Goal: Task Accomplishment & Management: Manage account settings

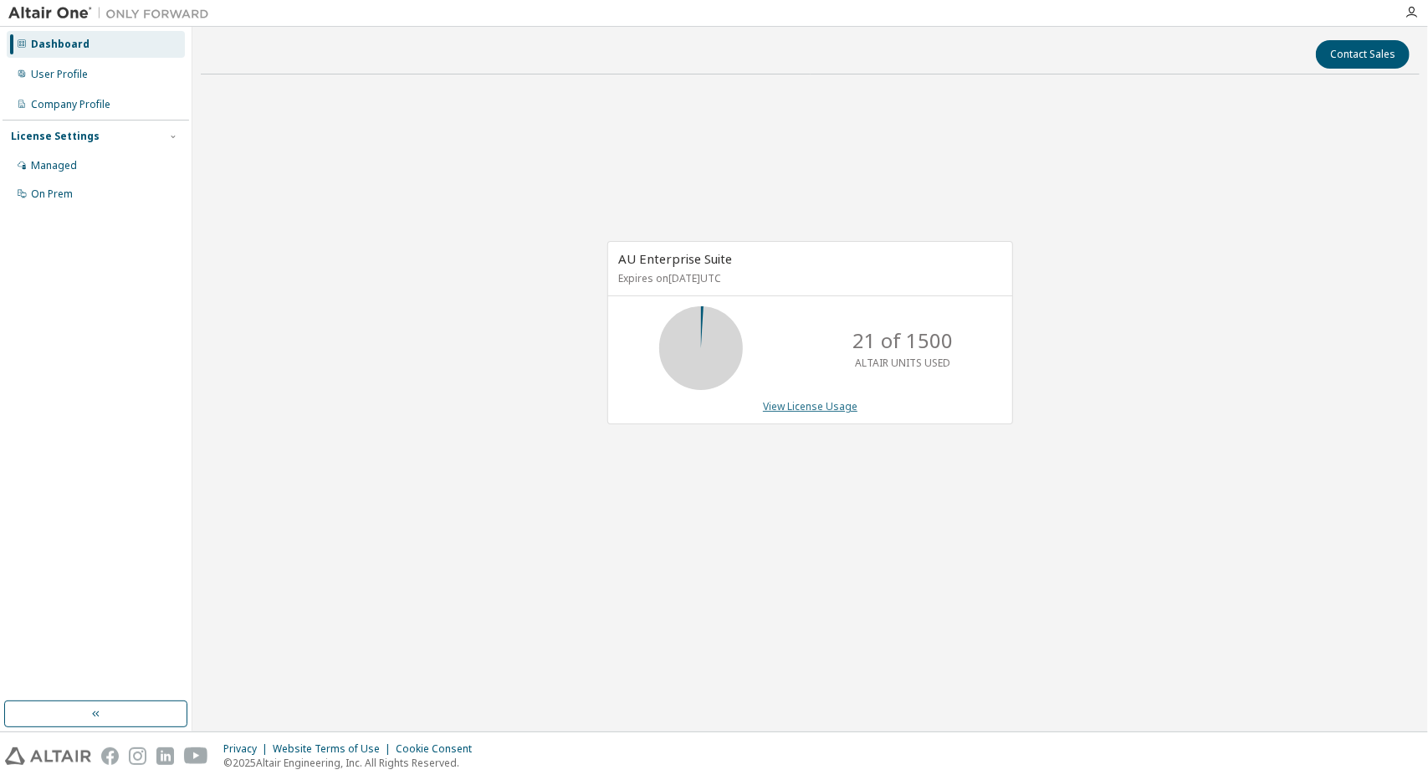
click at [786, 401] on link "View License Usage" at bounding box center [810, 406] width 95 height 14
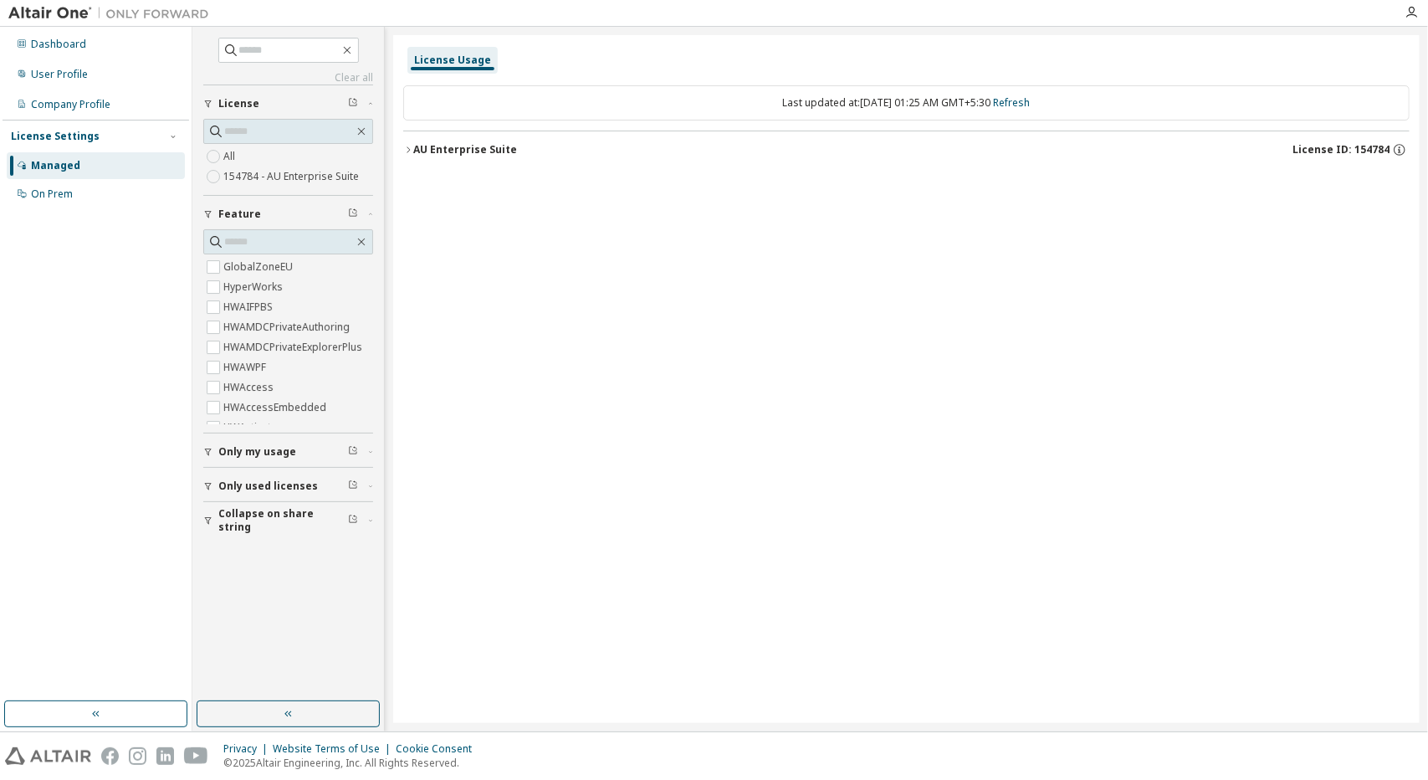
click at [411, 150] on icon "button" at bounding box center [408, 150] width 10 height 10
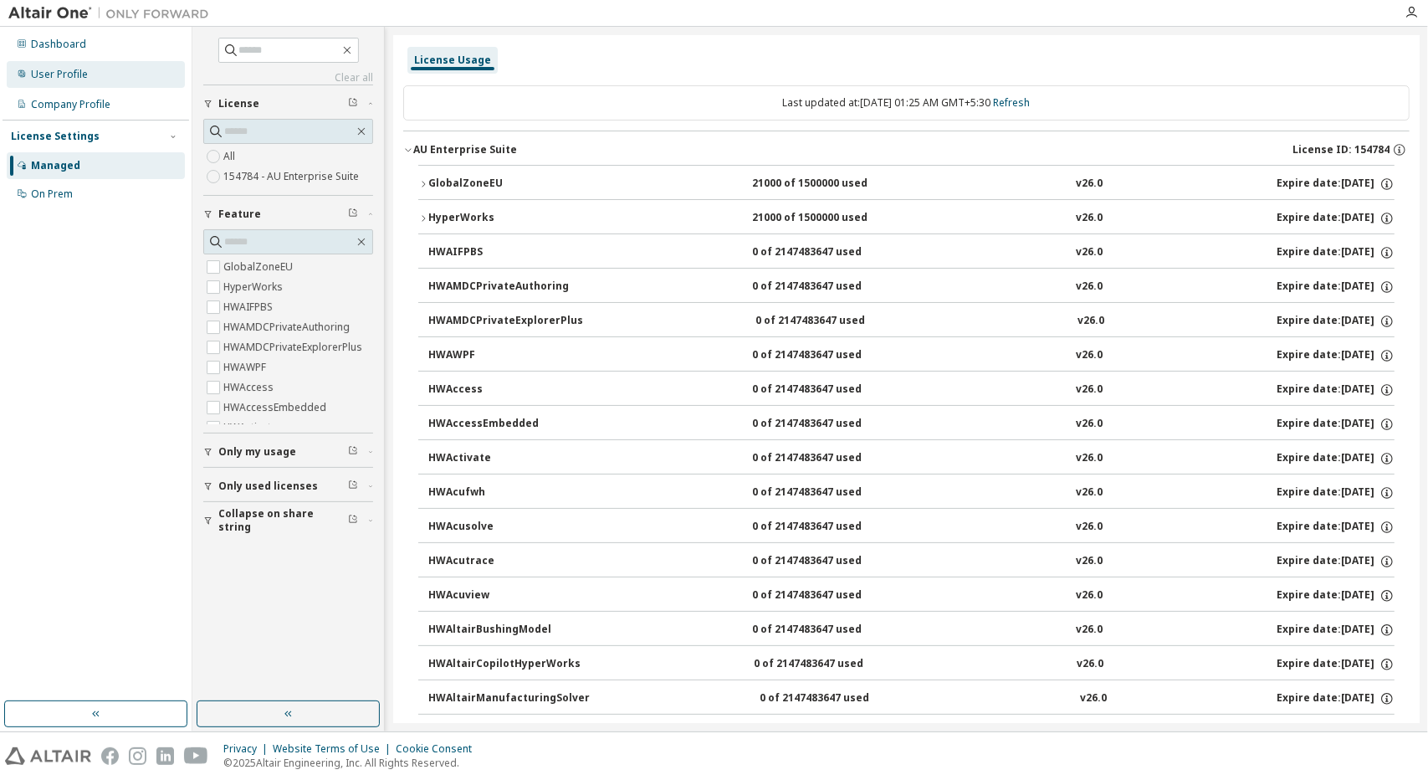
click at [70, 61] on div "User Profile" at bounding box center [96, 74] width 178 height 27
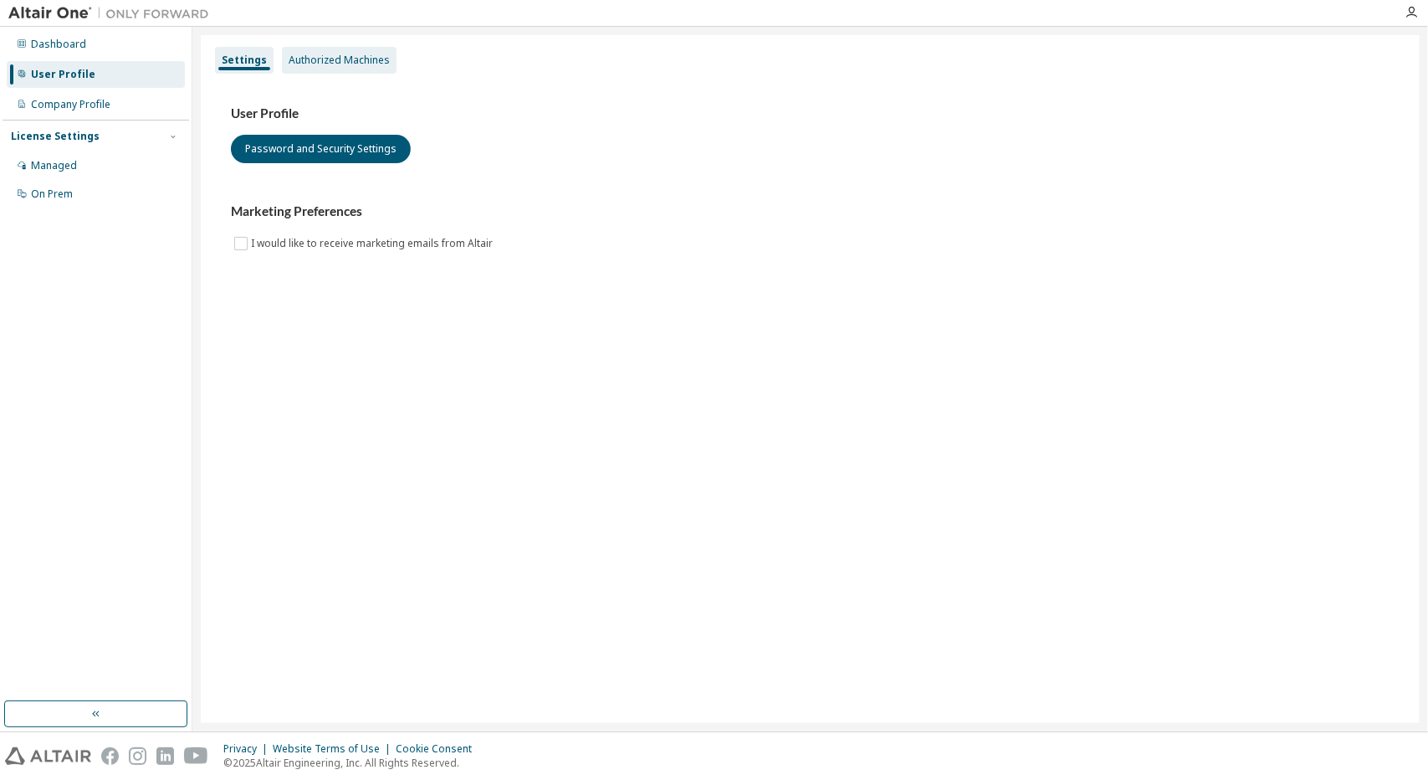
click at [328, 71] on div "Authorized Machines" at bounding box center [339, 60] width 115 height 27
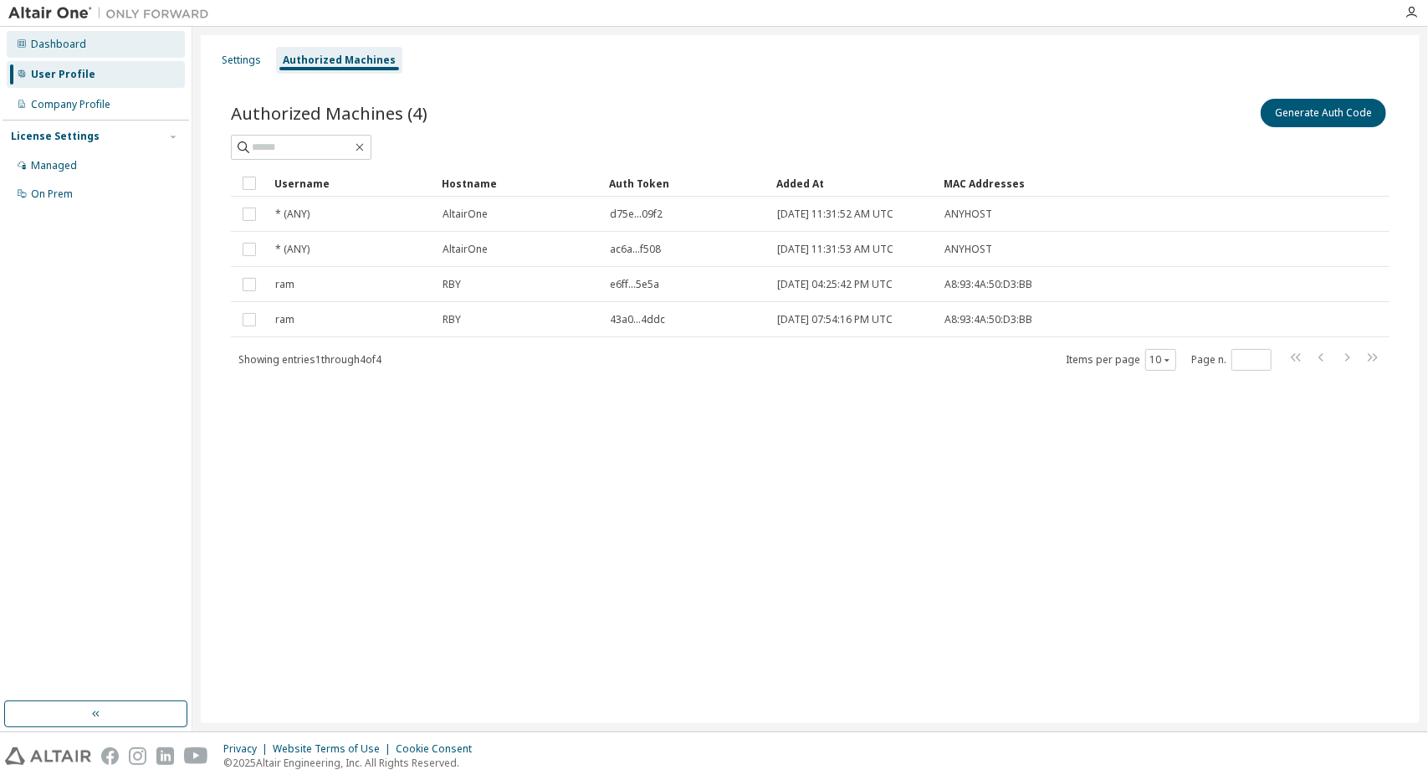
click at [33, 34] on div "Dashboard" at bounding box center [96, 44] width 178 height 27
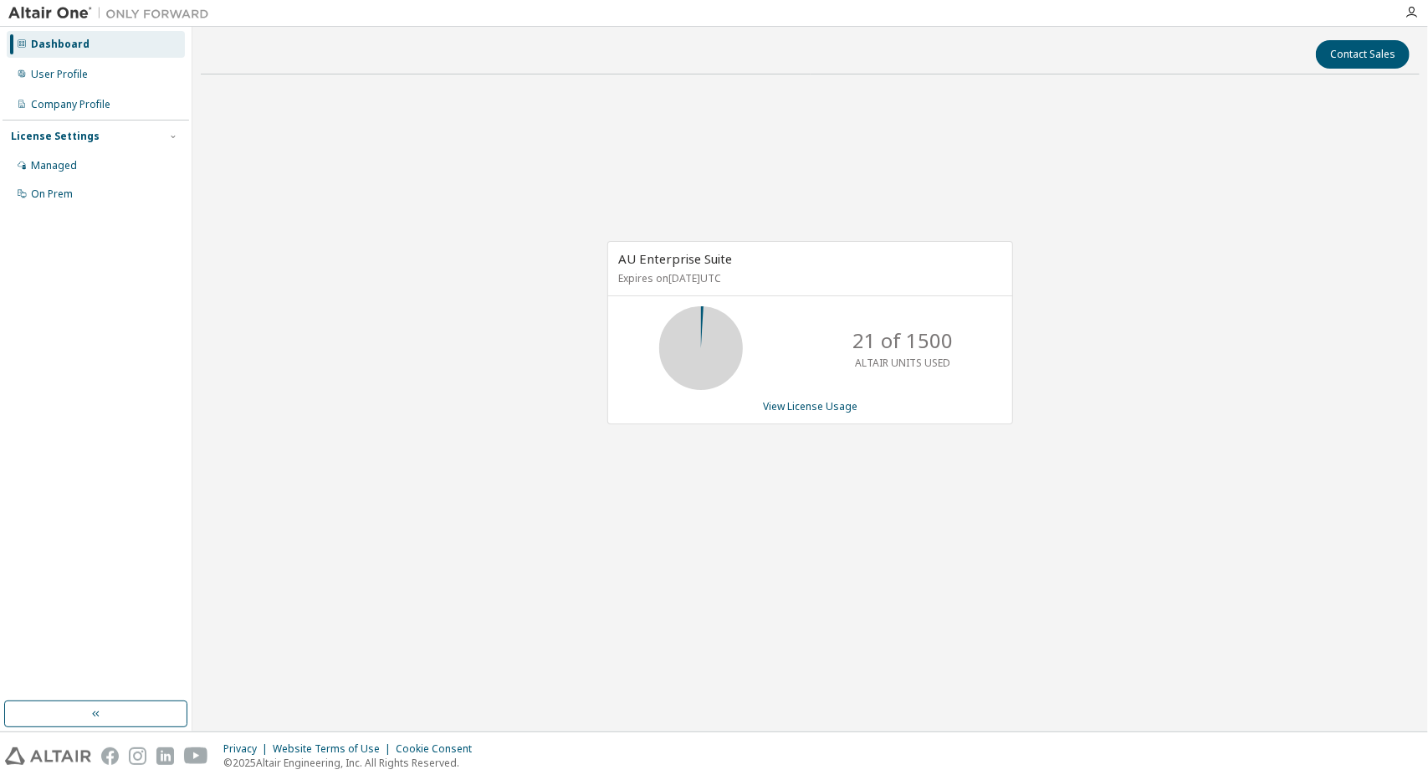
click at [1421, 9] on div at bounding box center [1411, 12] width 33 height 13
click at [1411, 14] on icon "button" at bounding box center [1411, 12] width 13 height 13
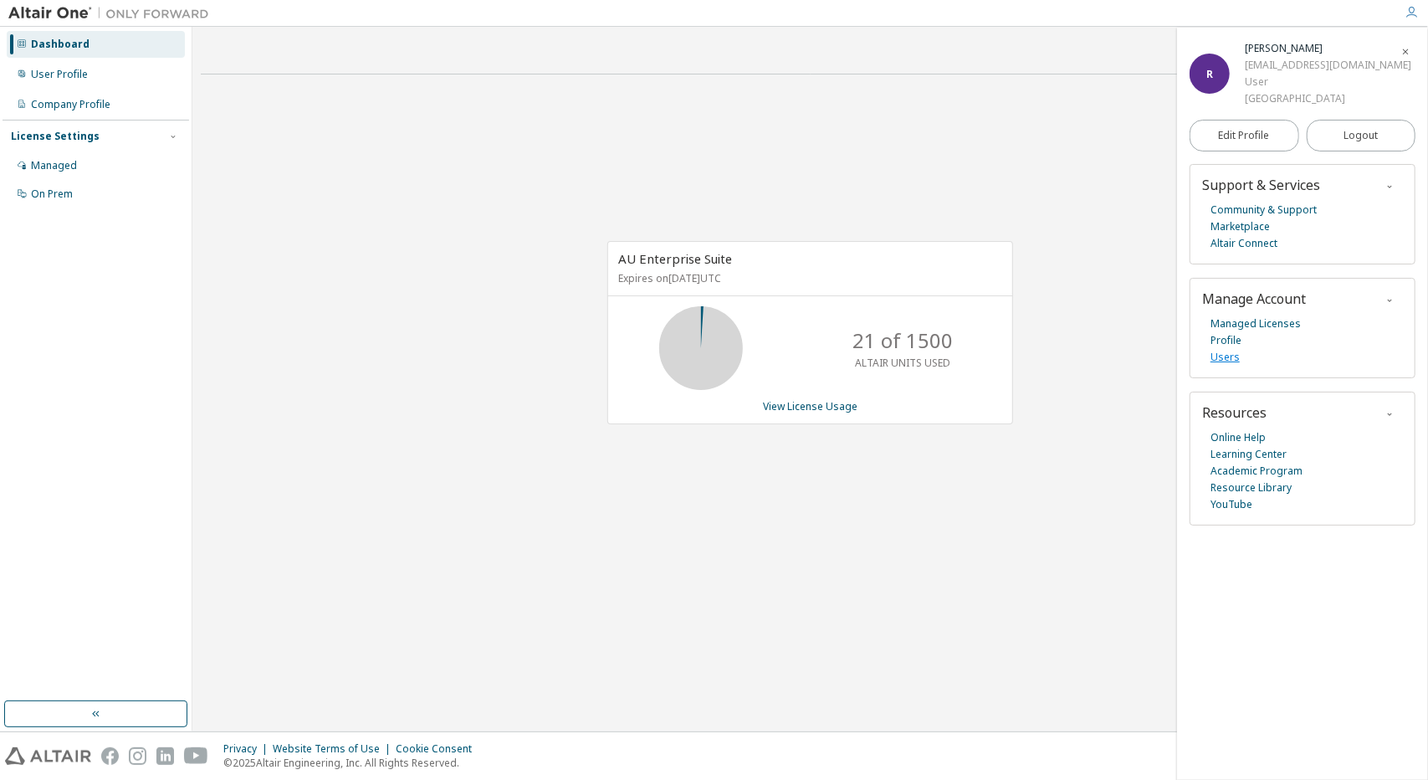
click at [1223, 359] on link "Users" at bounding box center [1225, 357] width 29 height 17
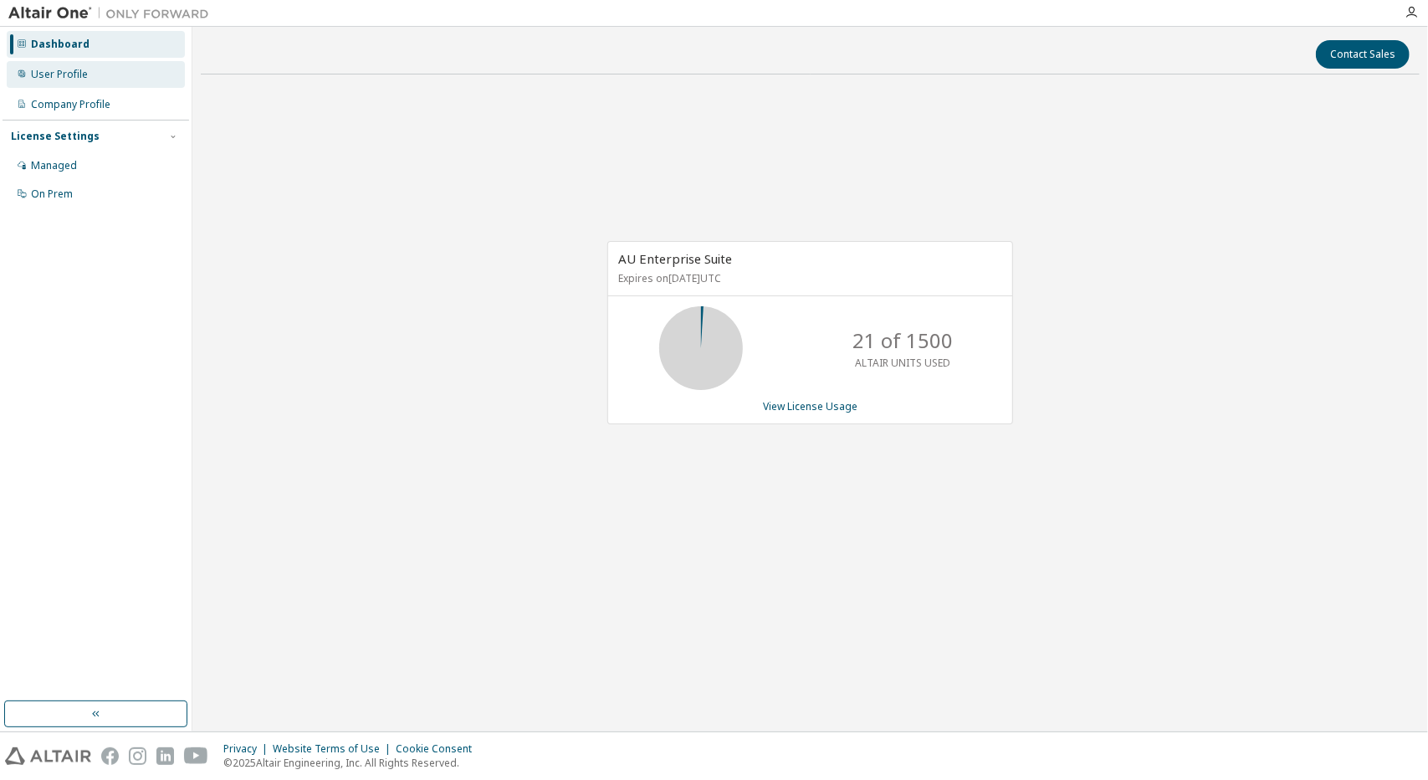
click at [57, 86] on div "User Profile" at bounding box center [96, 74] width 178 height 27
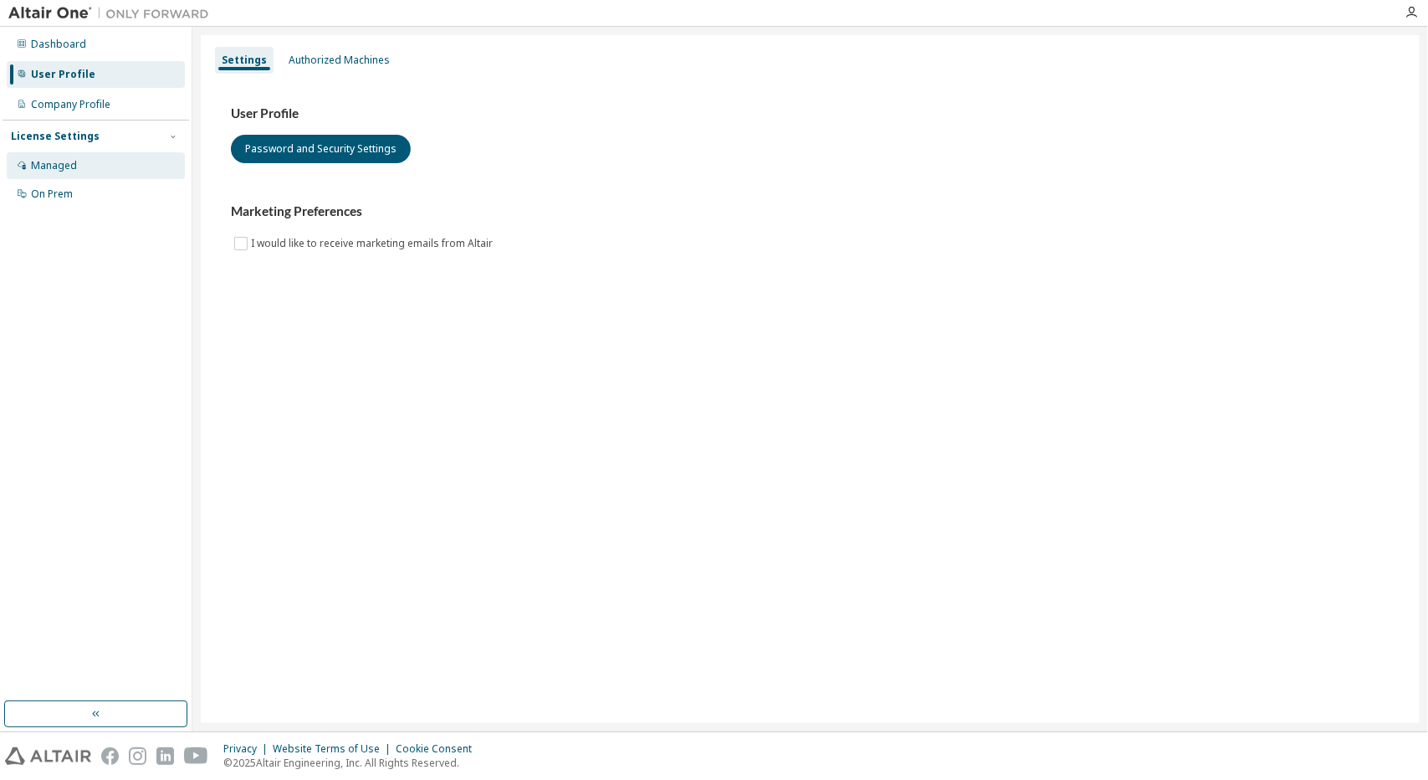
click at [50, 174] on div "Managed" at bounding box center [96, 165] width 178 height 27
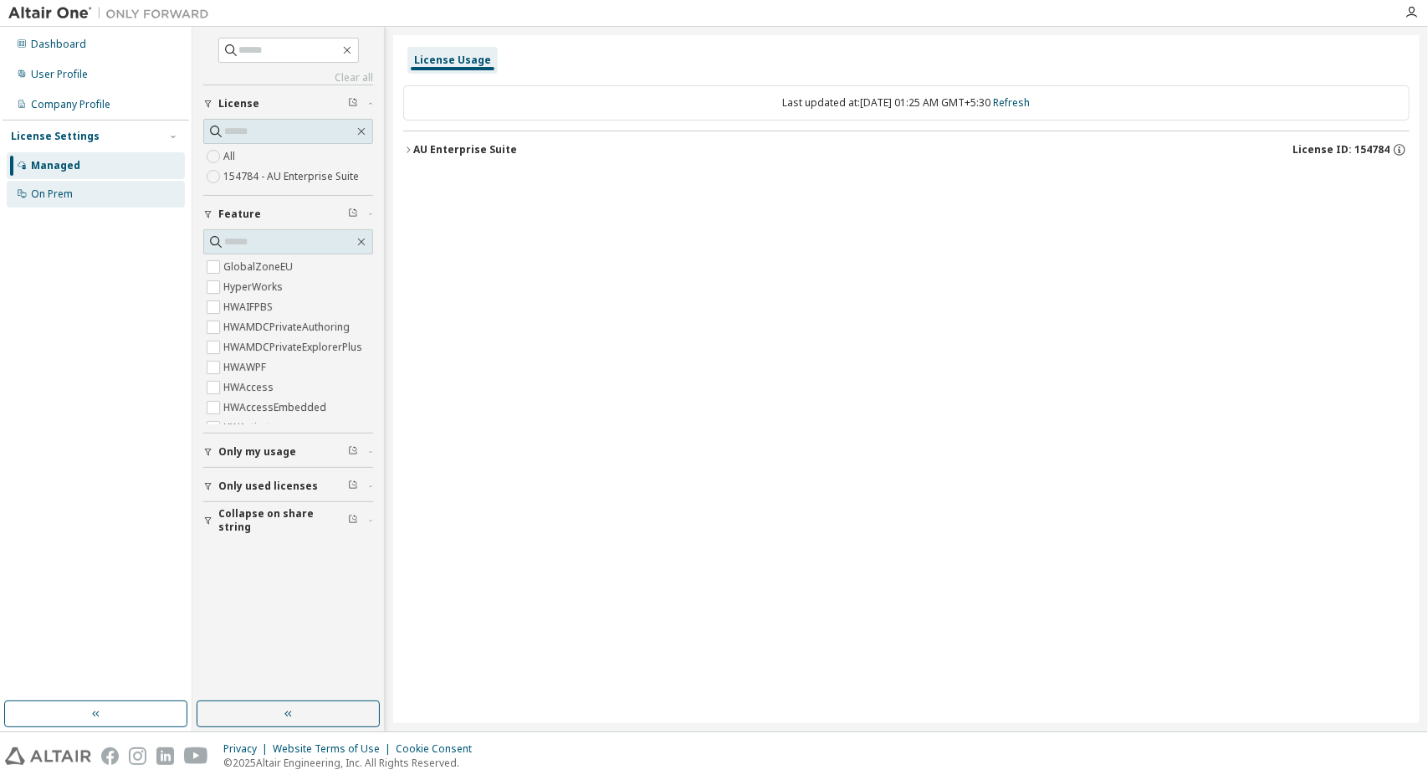
click at [44, 192] on div "On Prem" at bounding box center [52, 193] width 42 height 13
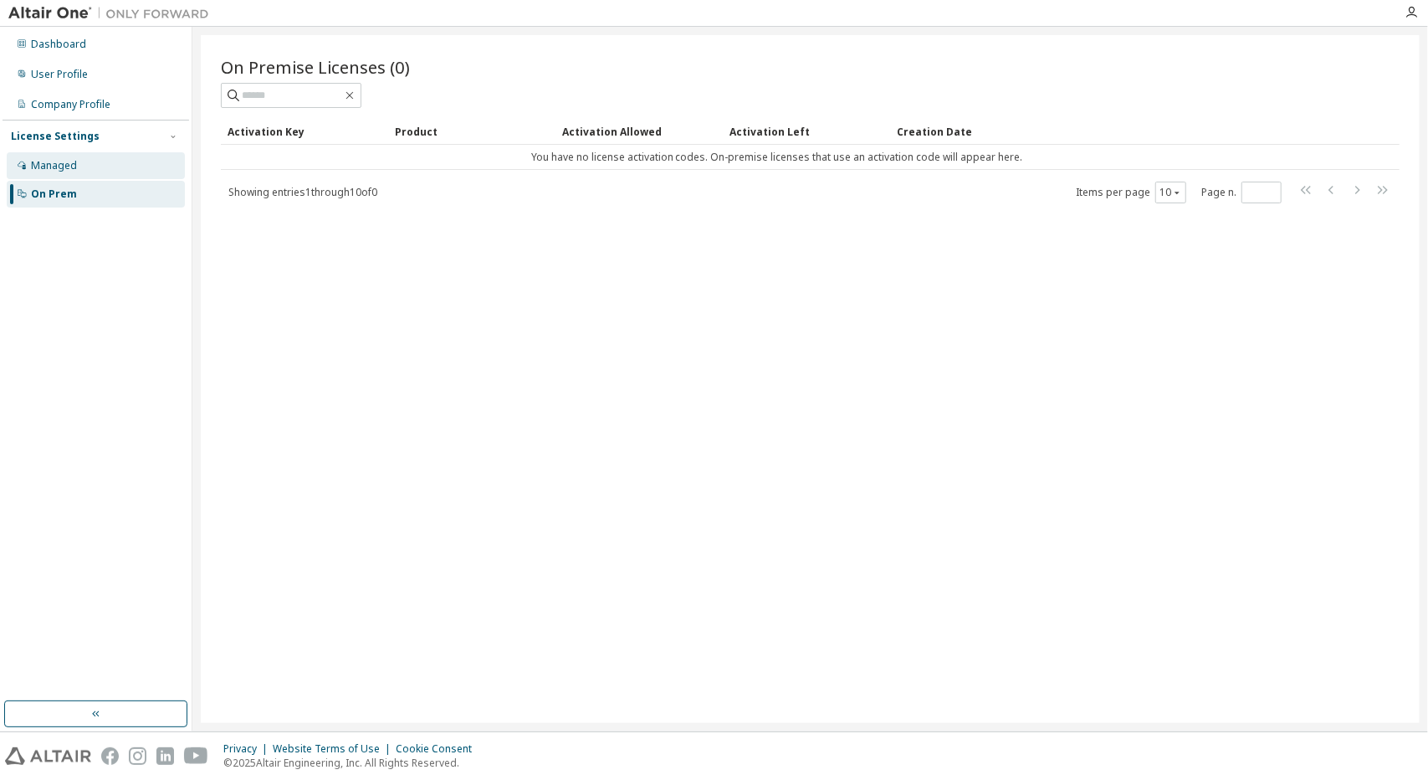
click at [54, 170] on div "Managed" at bounding box center [54, 165] width 46 height 13
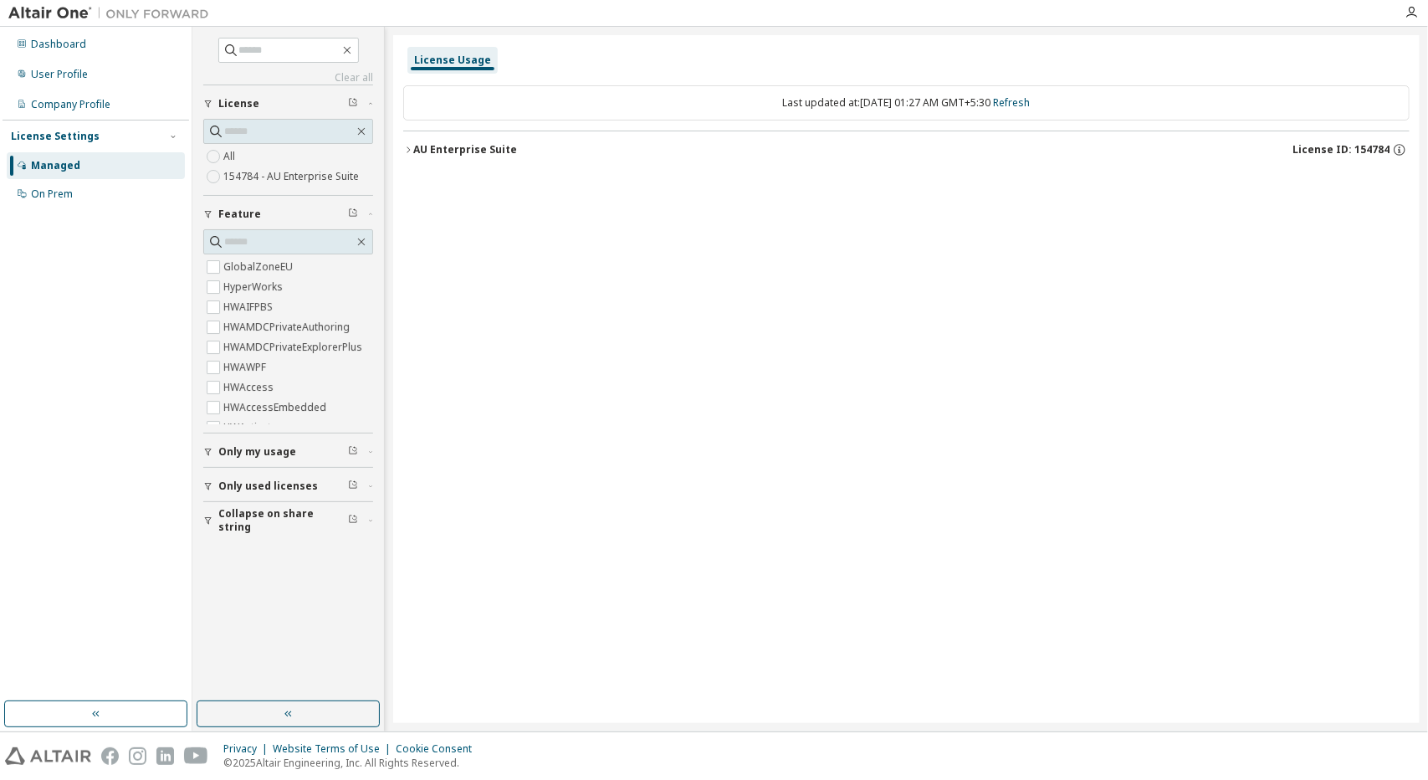
click at [207, 491] on button "Only used licenses" at bounding box center [288, 486] width 170 height 37
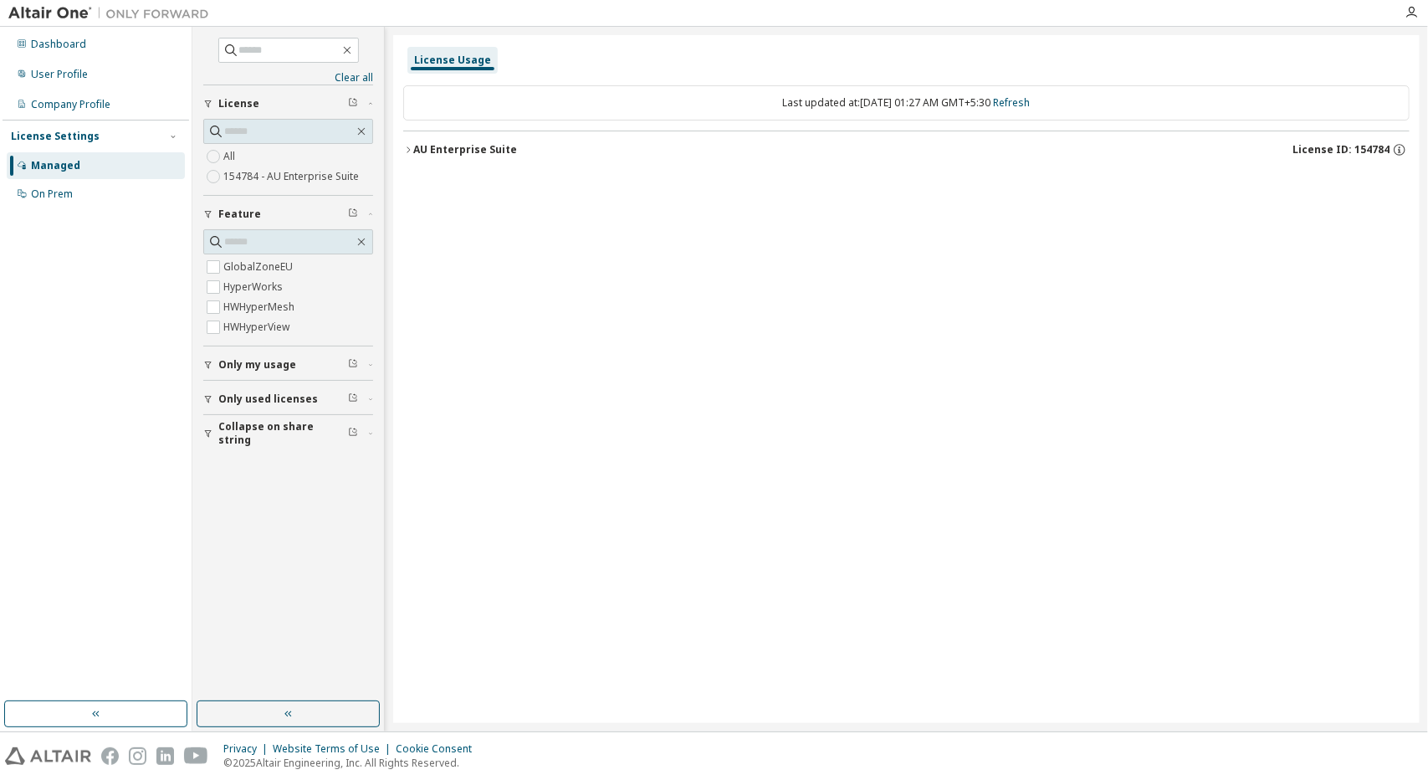
click at [410, 160] on button "AU Enterprise Suite License ID: 154784" at bounding box center [906, 149] width 1007 height 37
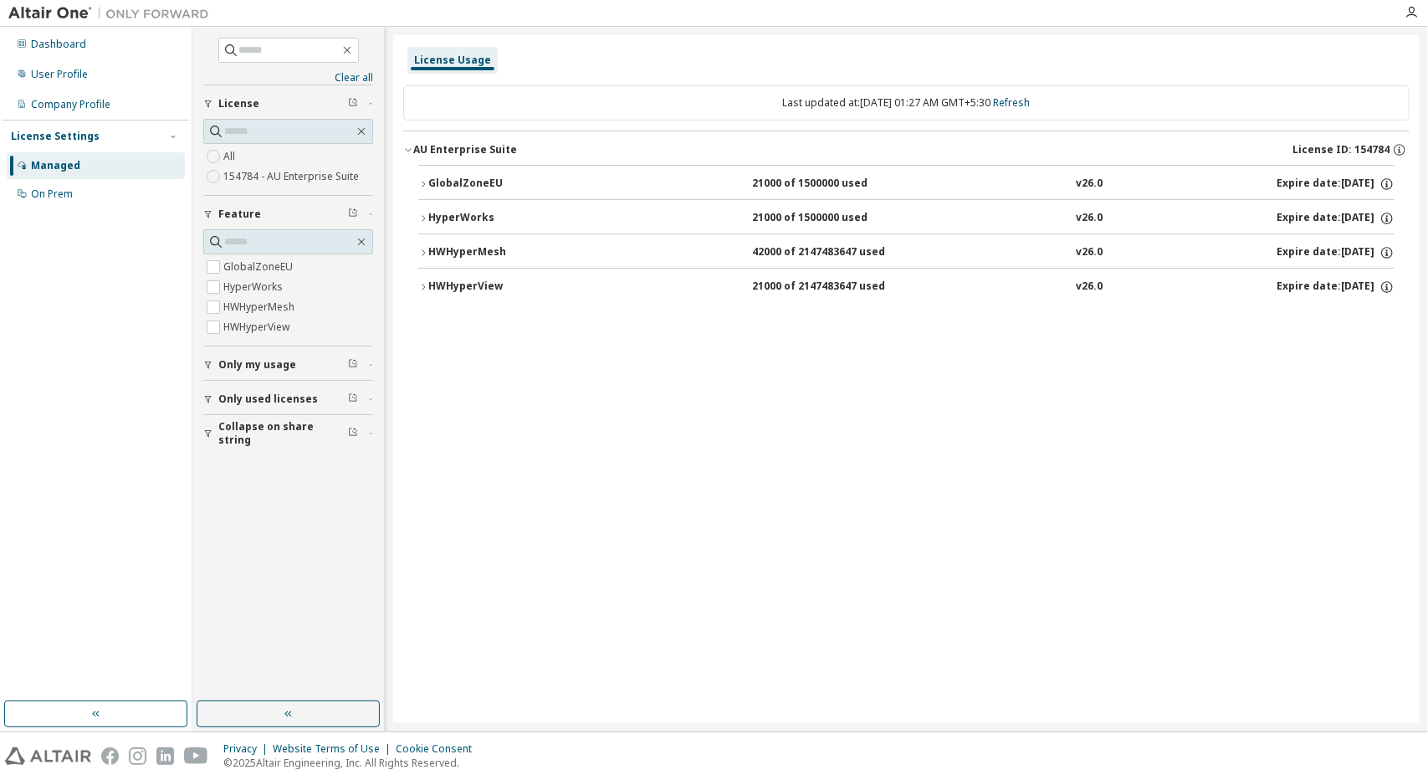
click at [422, 249] on icon "button" at bounding box center [423, 252] width 3 height 6
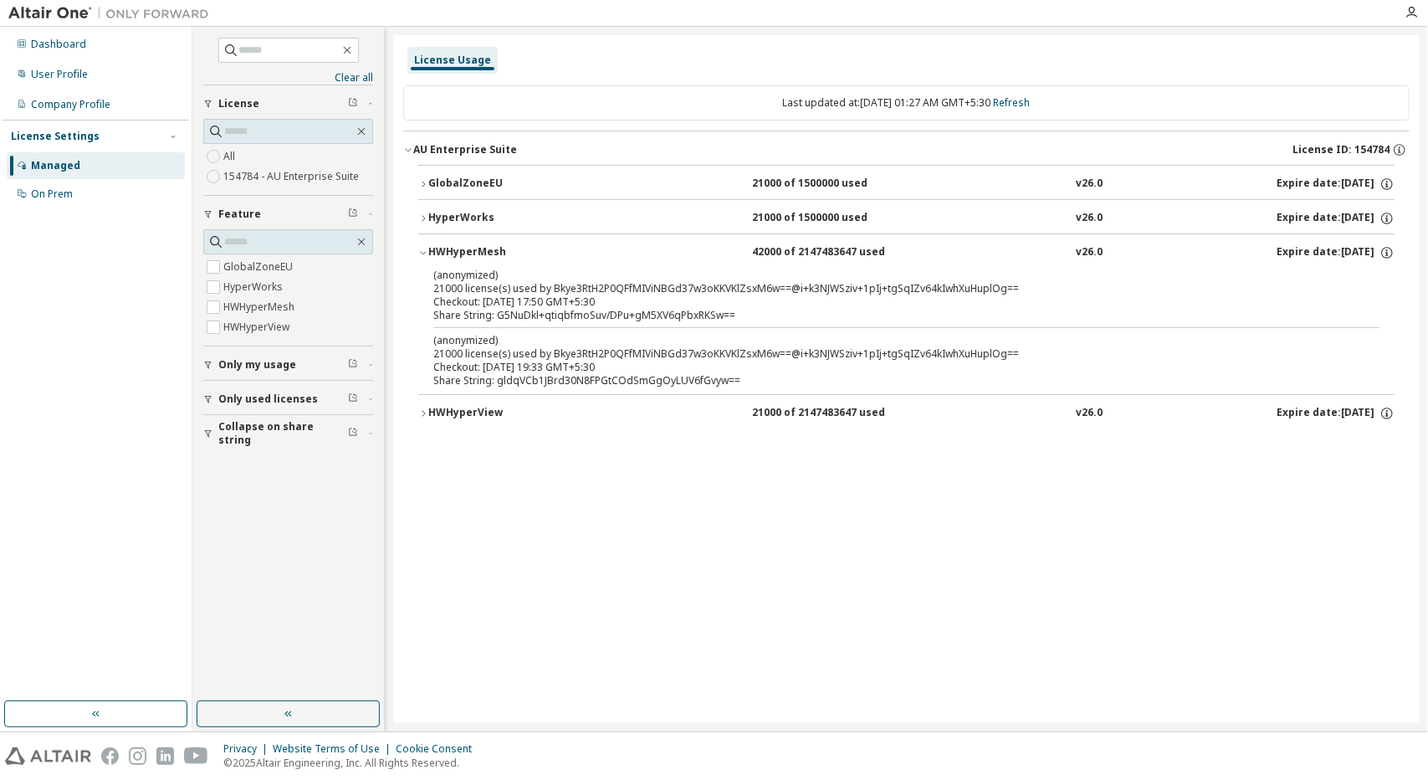
click at [422, 249] on icon "button" at bounding box center [423, 253] width 10 height 10
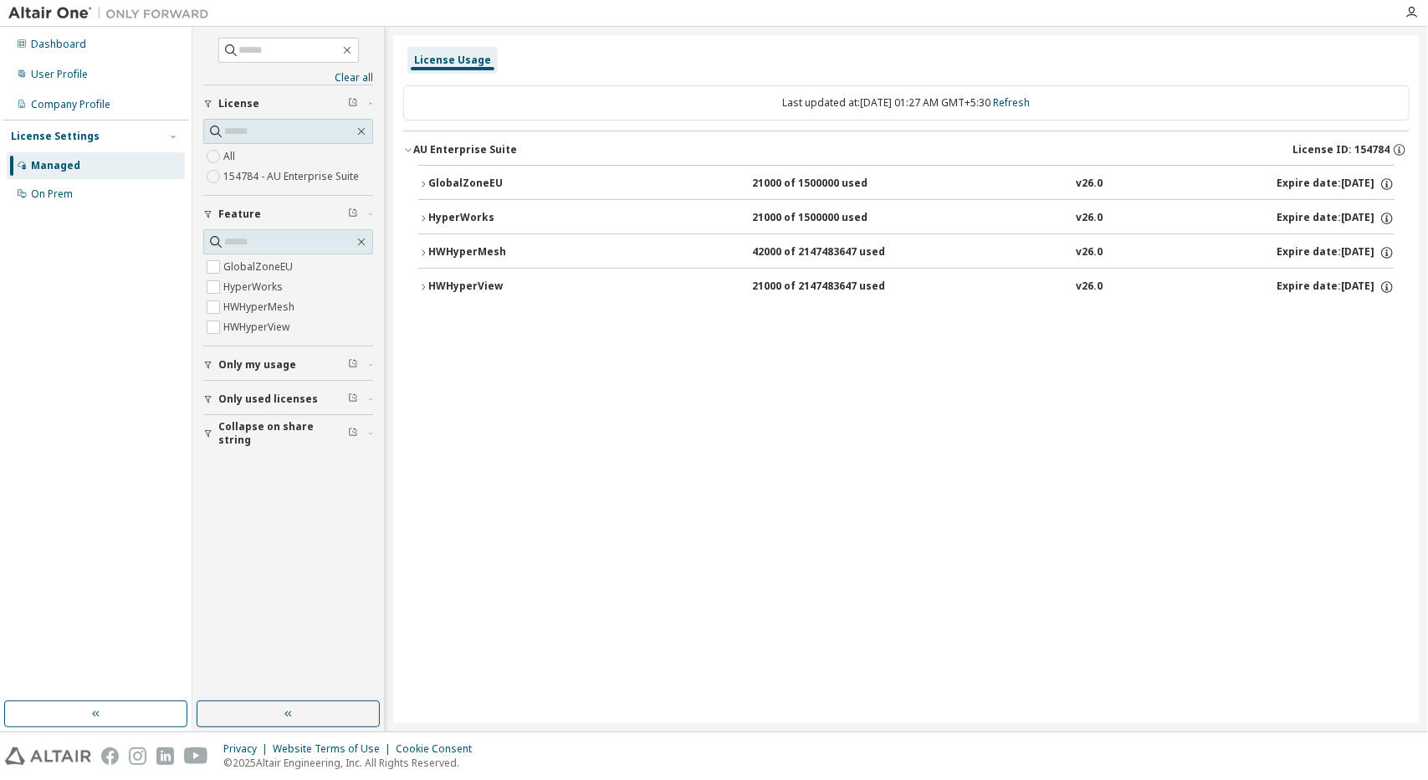
click at [429, 213] on div "HyperWorks" at bounding box center [503, 218] width 151 height 15
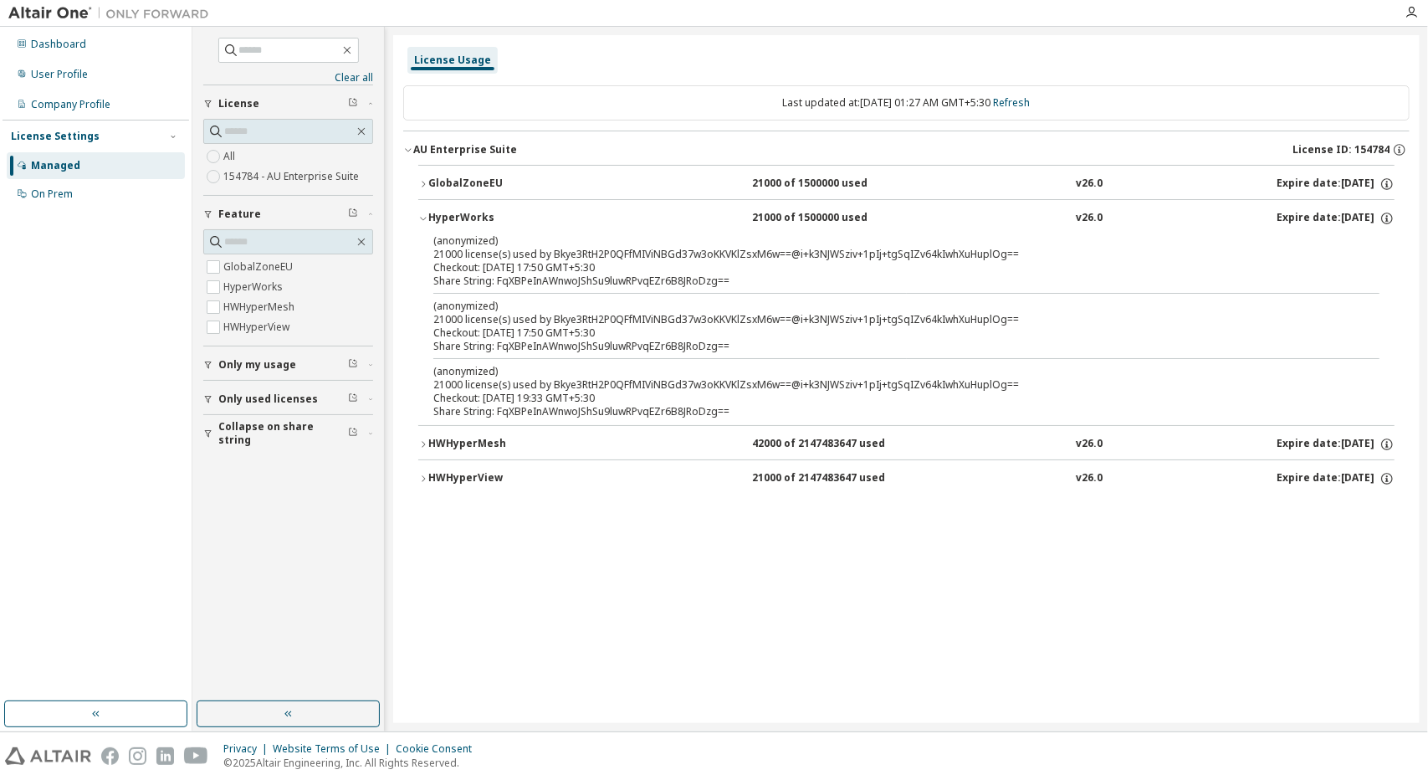
click at [429, 213] on div "HyperWorks" at bounding box center [503, 218] width 151 height 15
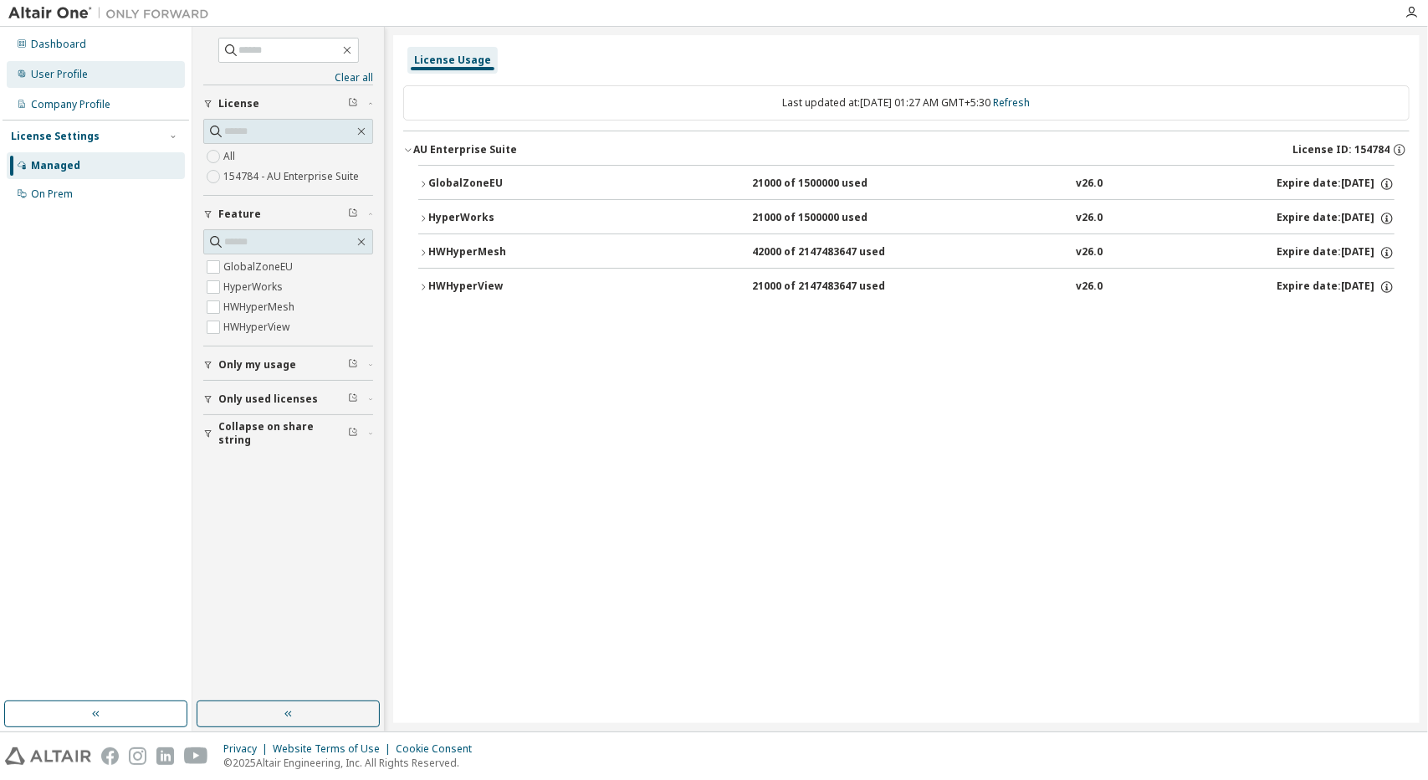
click at [46, 78] on div "User Profile" at bounding box center [59, 74] width 57 height 13
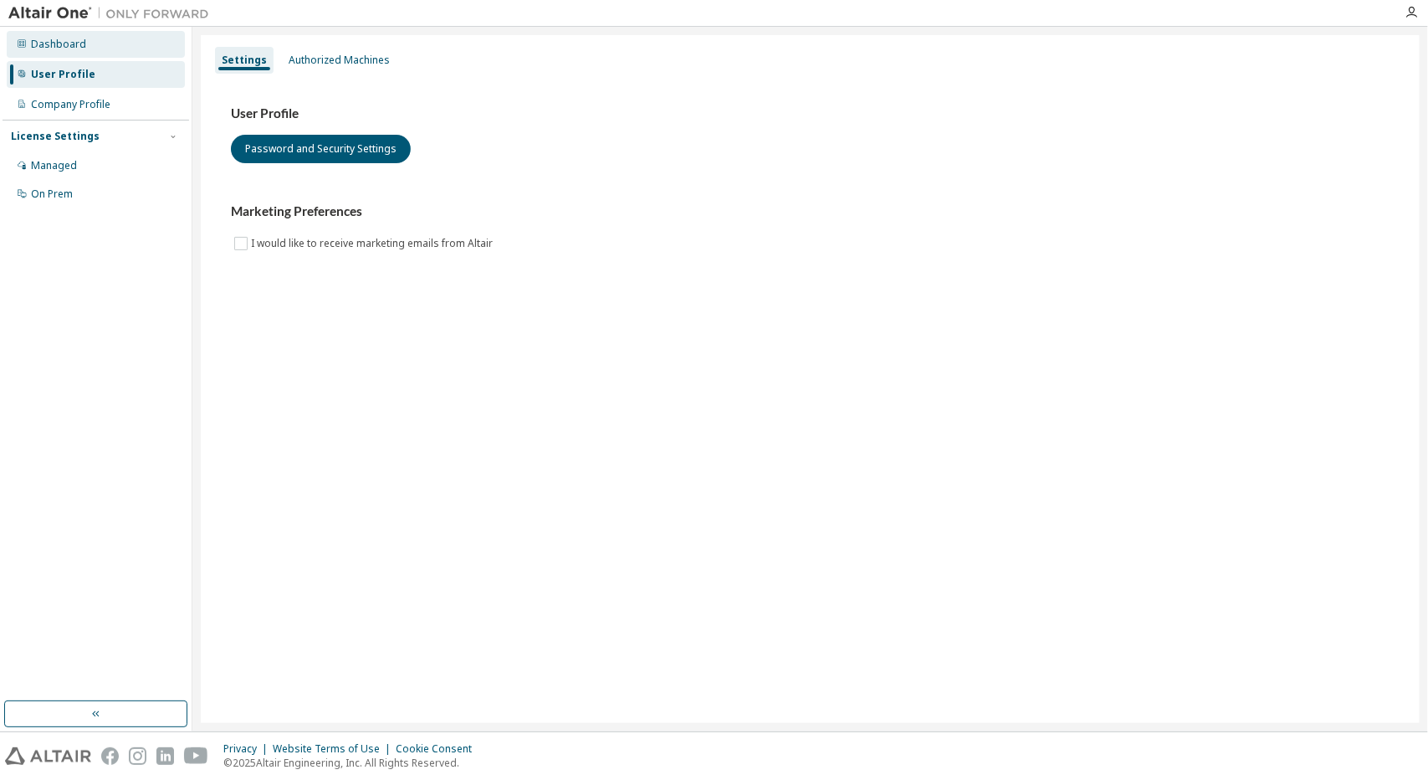
click at [49, 34] on div "Dashboard" at bounding box center [96, 44] width 178 height 27
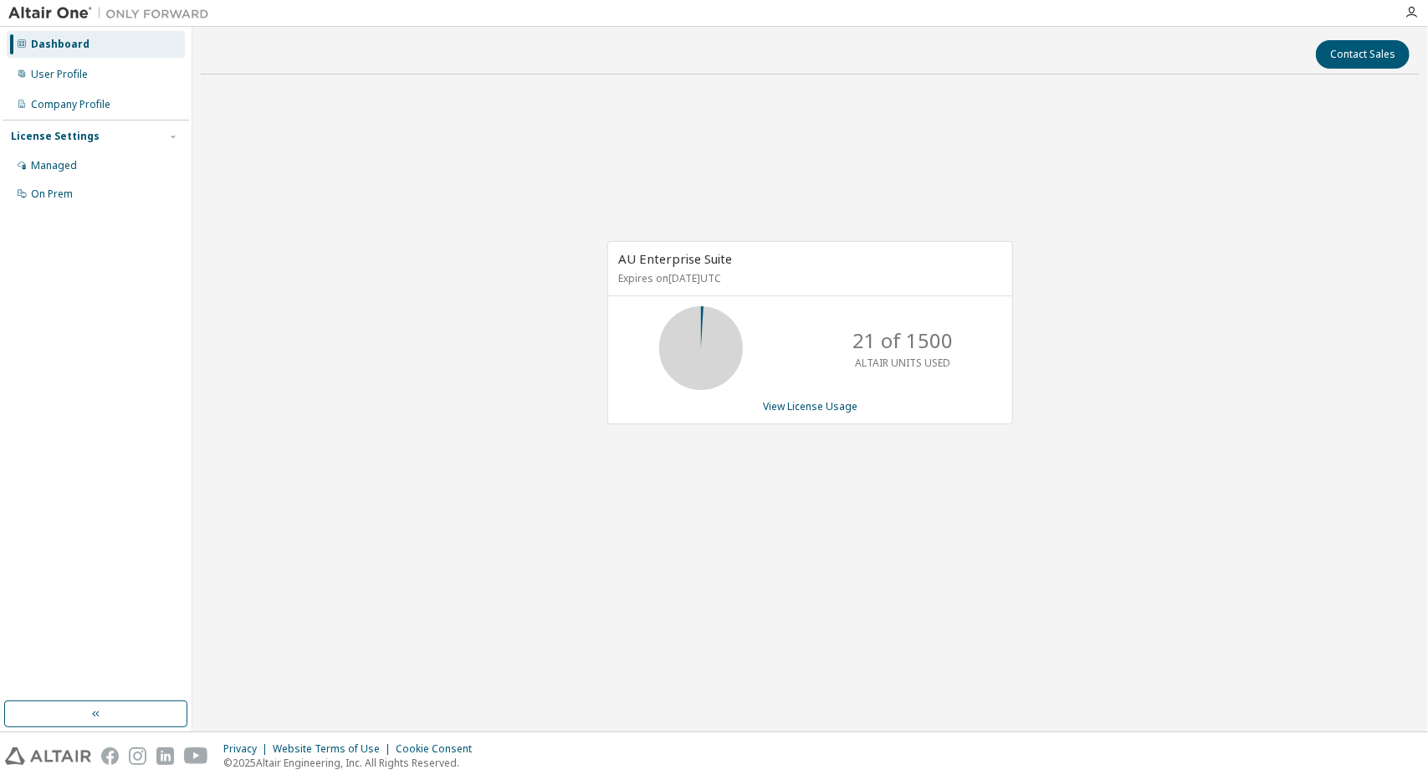
click at [843, 412] on div "AU Enterprise Suite Expires on December 15, 2025 UTC 21 of 1500 ALTAIR UNITS US…" at bounding box center [810, 332] width 406 height 183
click at [839, 409] on link "View License Usage" at bounding box center [810, 406] width 95 height 14
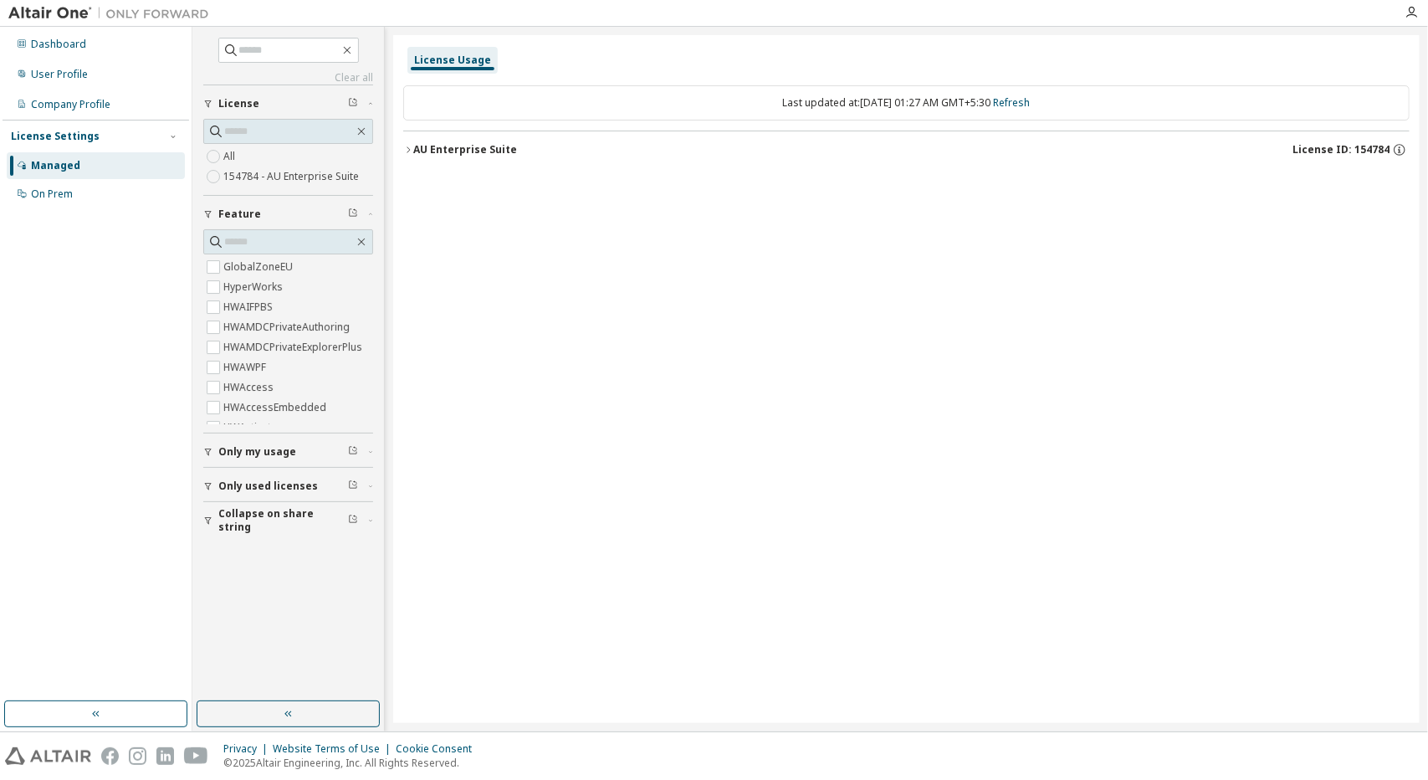
click at [1403, 20] on div at bounding box center [1411, 12] width 33 height 25
drag, startPoint x: 1403, startPoint y: 20, endPoint x: 1411, endPoint y: 13, distance: 10.6
click at [1404, 19] on div at bounding box center [1411, 12] width 33 height 25
click at [1411, 12] on icon "button" at bounding box center [1411, 12] width 13 height 13
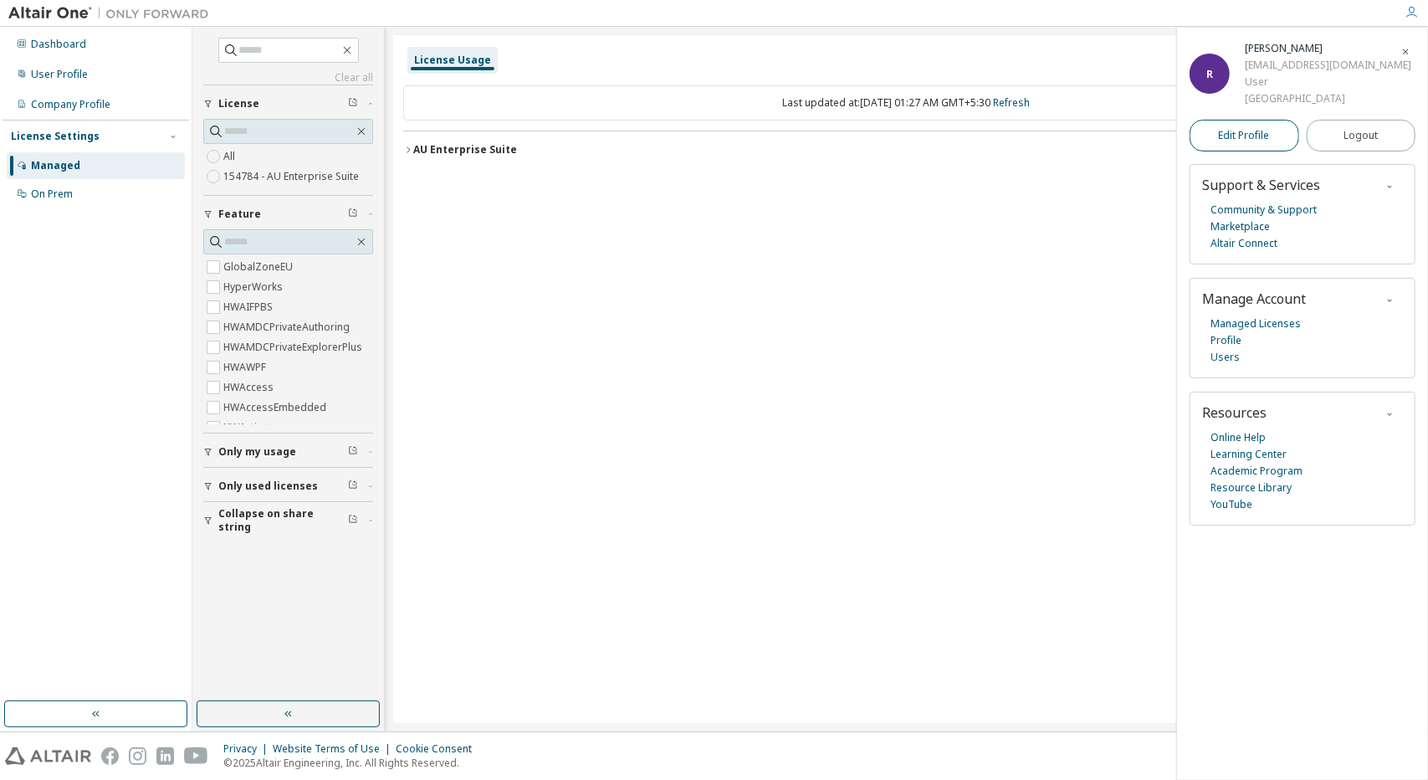
click at [1242, 136] on span "Edit Profile" at bounding box center [1244, 135] width 51 height 13
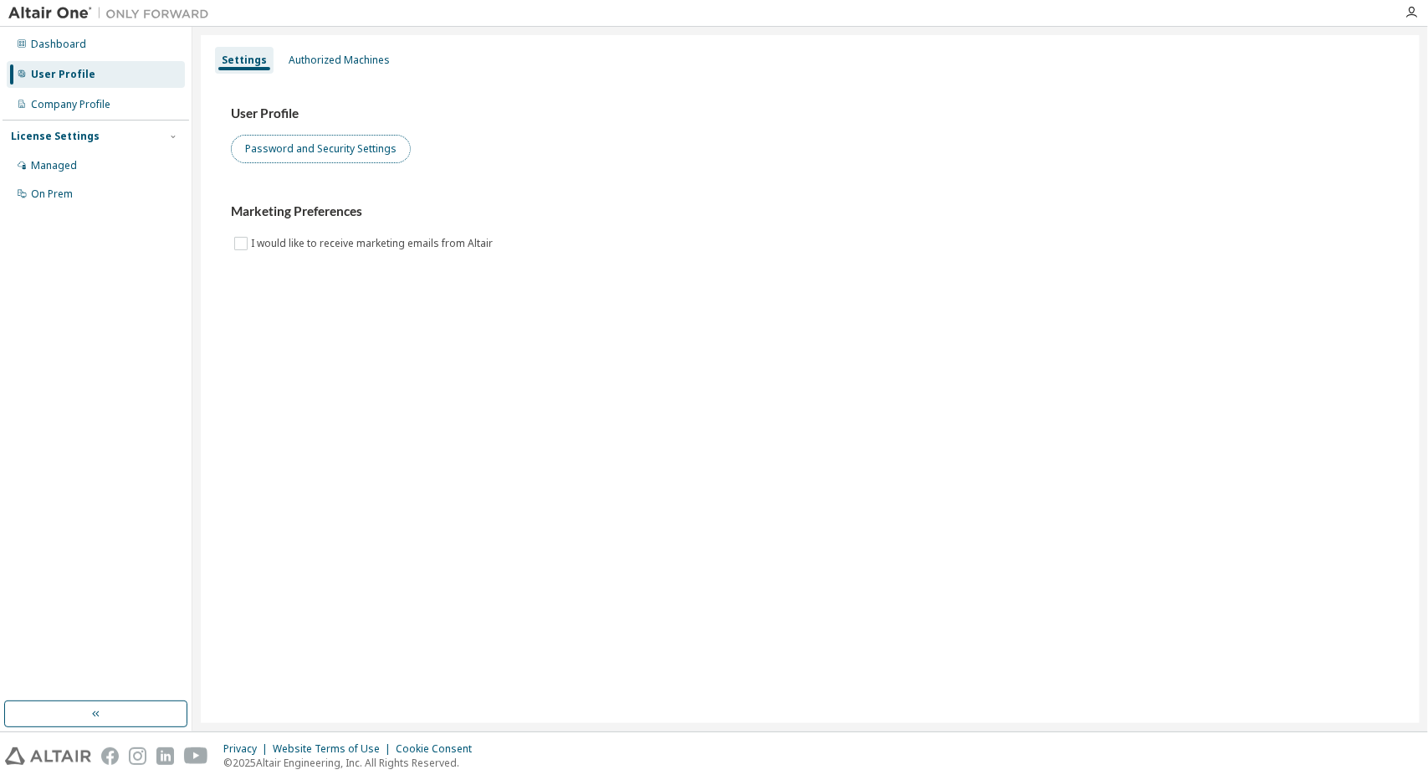
click at [301, 156] on button "Password and Security Settings" at bounding box center [321, 149] width 180 height 28
click at [249, 148] on button "Password and Security Settings" at bounding box center [321, 149] width 180 height 28
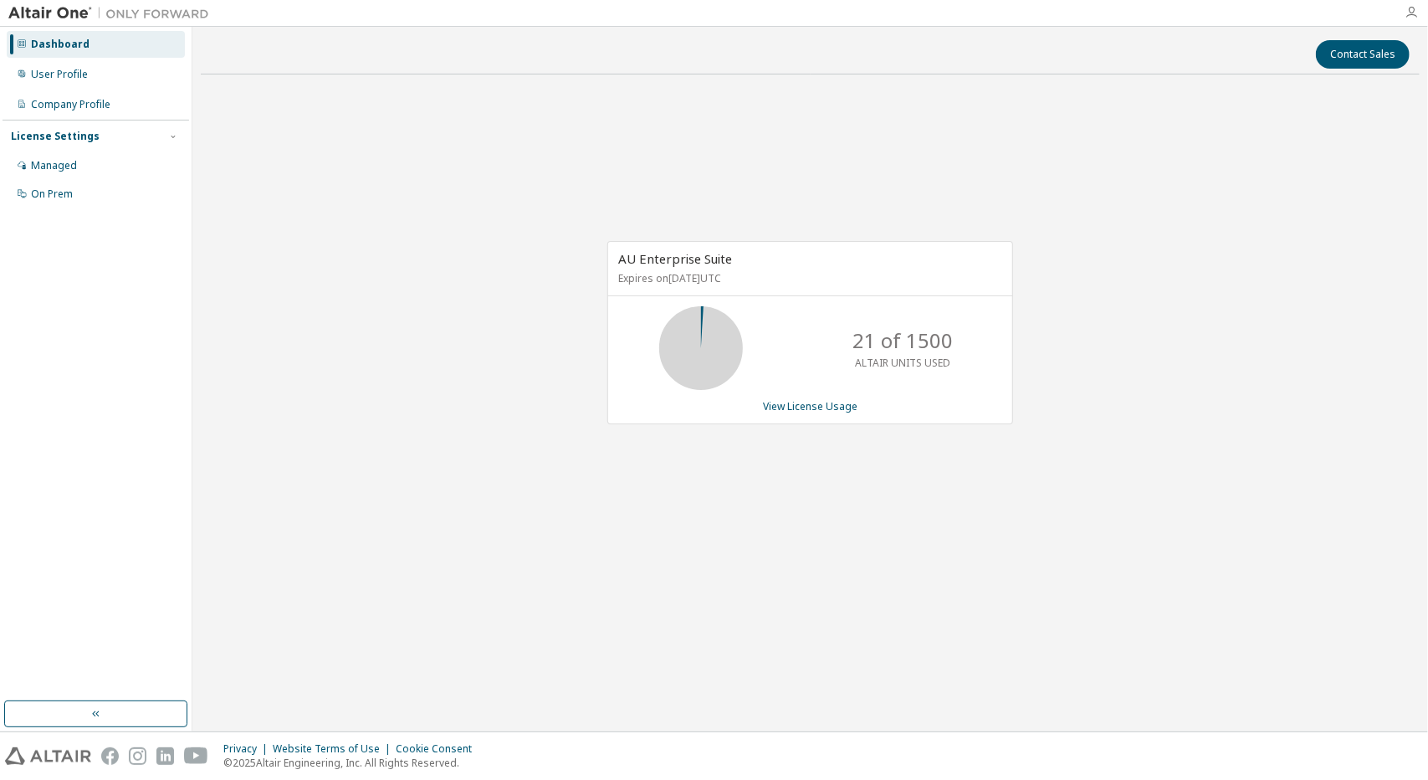
click at [1407, 13] on icon "button" at bounding box center [1411, 12] width 13 height 13
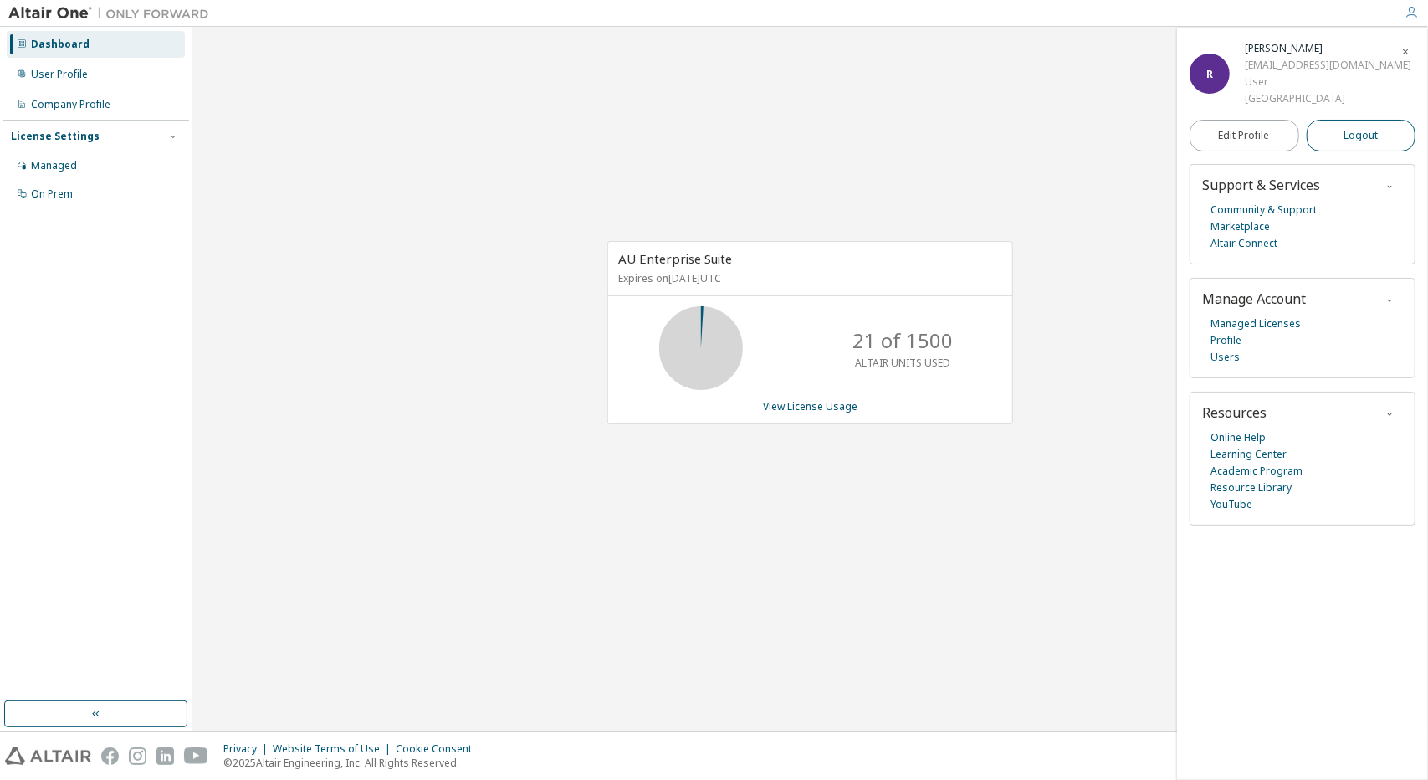
click at [1329, 143] on button "Logout" at bounding box center [1362, 136] width 110 height 32
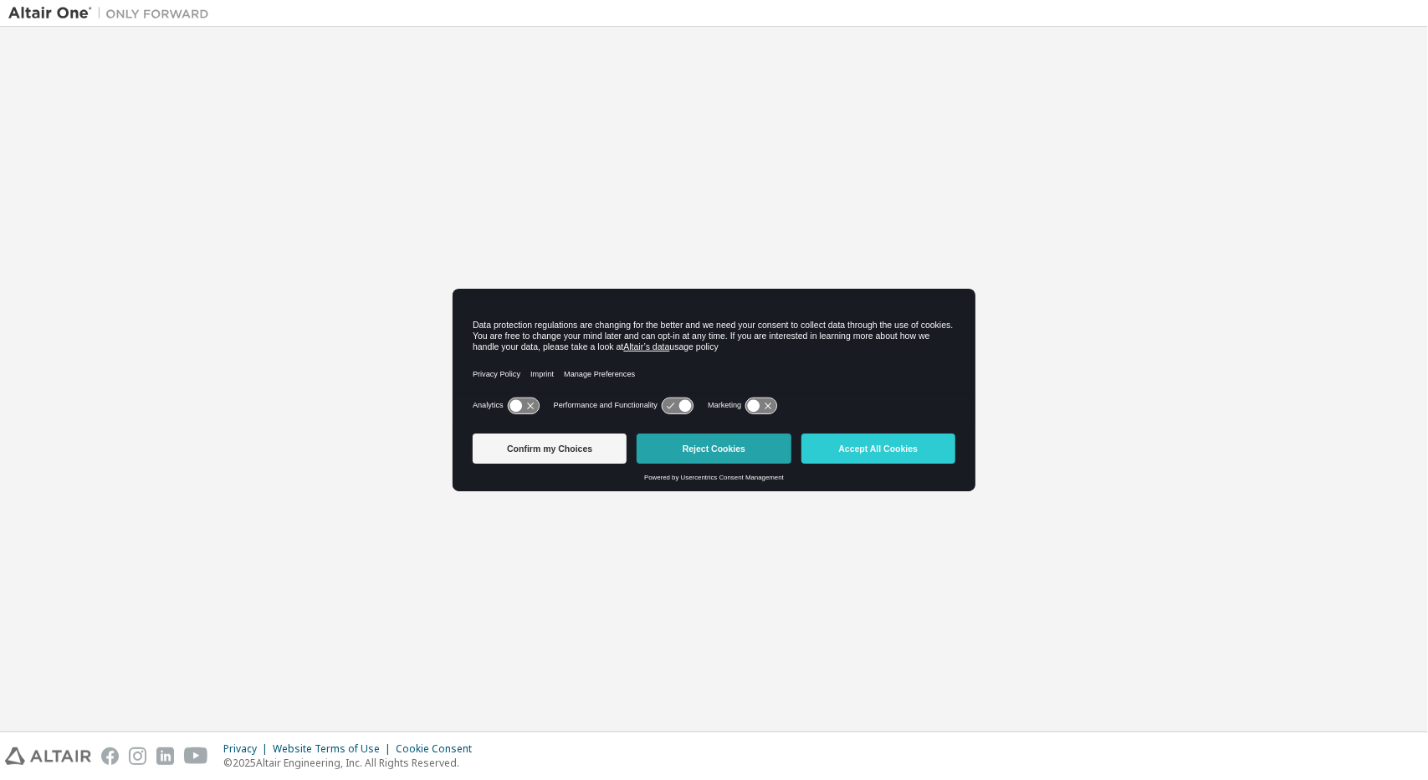
click at [765, 454] on button "Reject Cookies" at bounding box center [714, 448] width 154 height 30
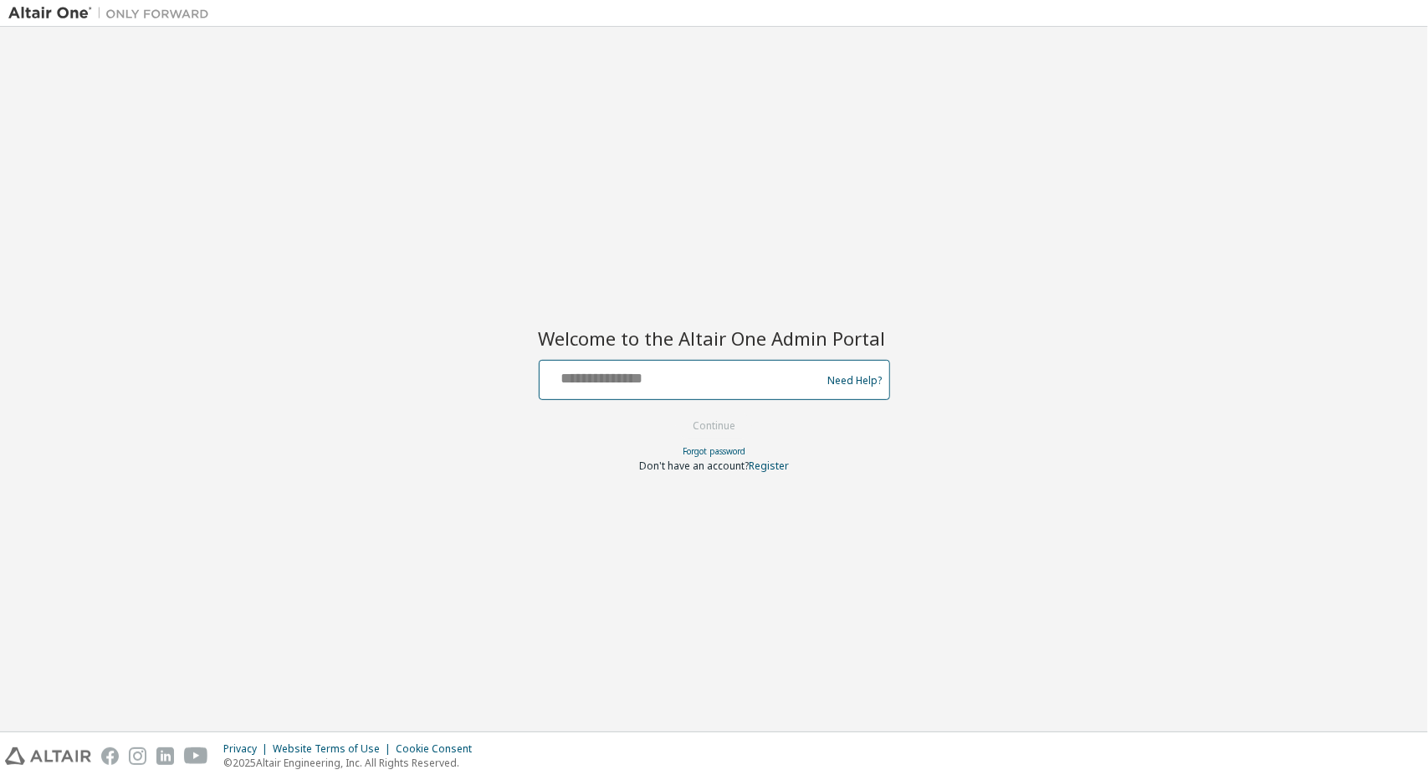
click at [738, 385] on input "text" at bounding box center [683, 376] width 274 height 24
type input "**********"
click at [724, 433] on button "Continue" at bounding box center [714, 425] width 78 height 25
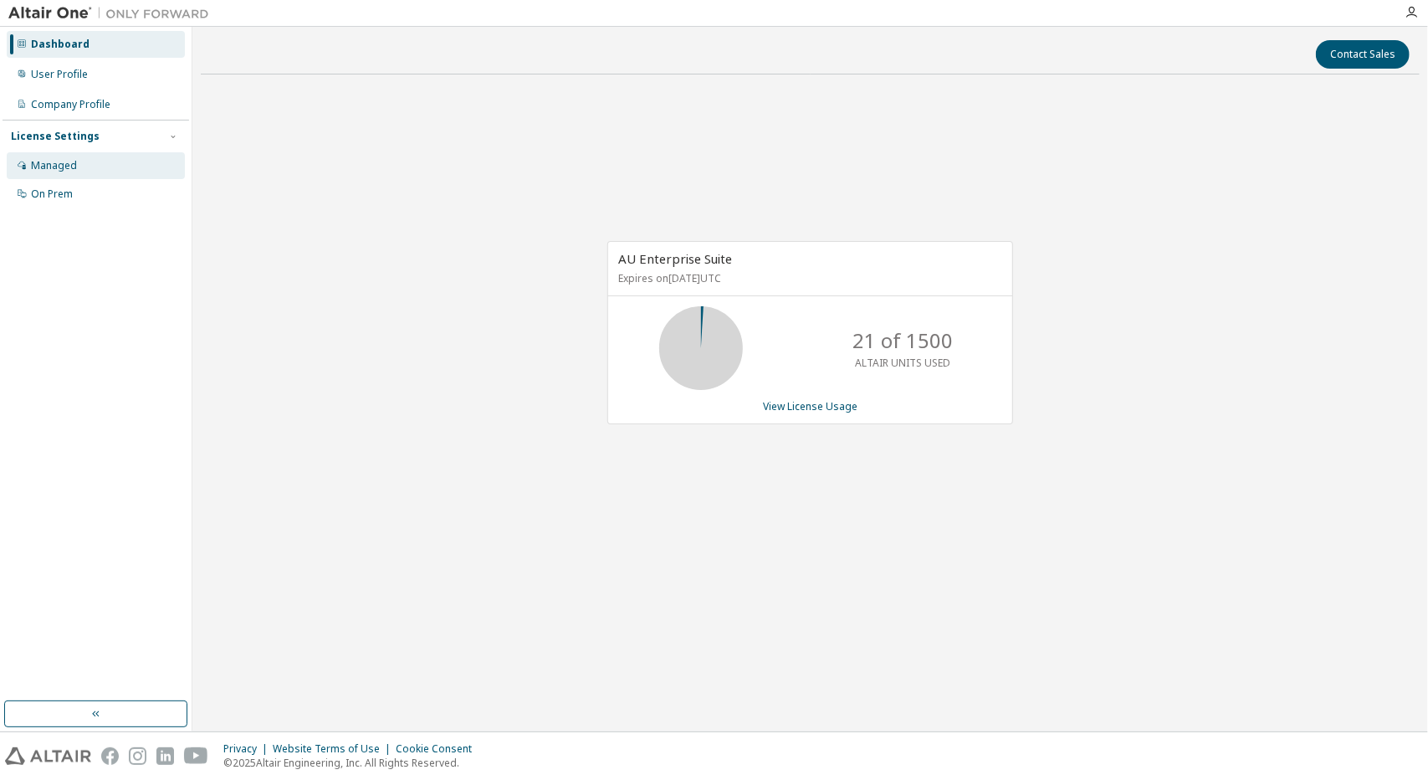
click at [62, 159] on div "Managed" at bounding box center [54, 165] width 46 height 13
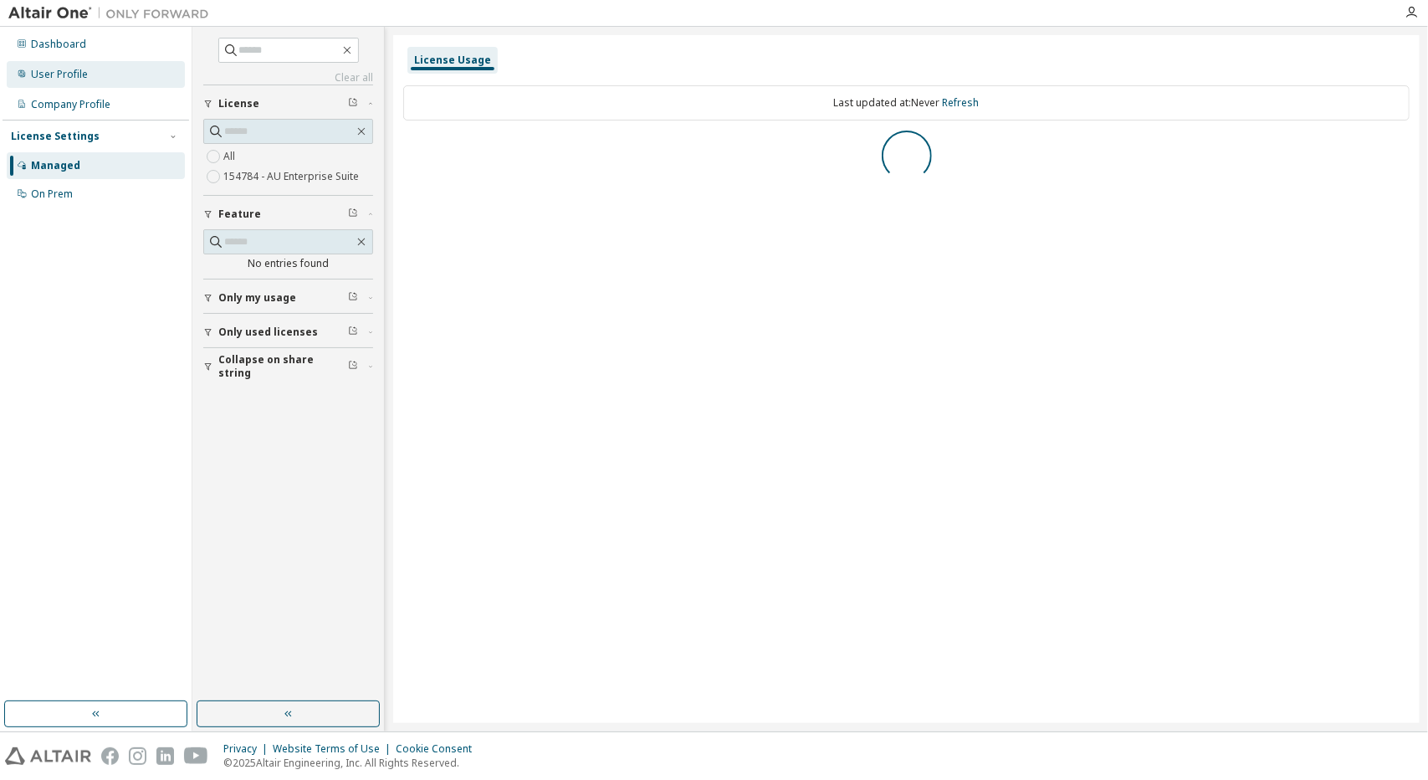
click at [67, 86] on div "User Profile" at bounding box center [96, 74] width 178 height 27
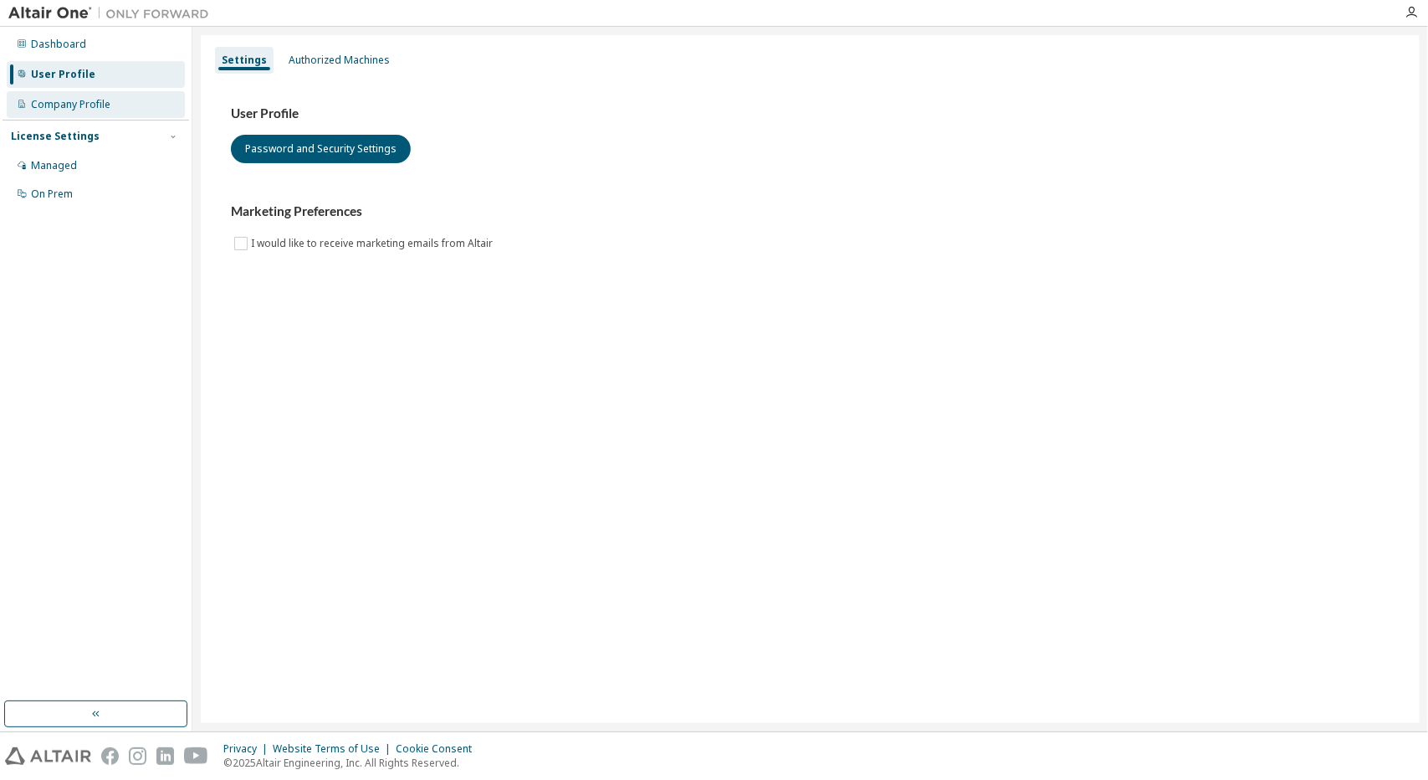
click at [80, 103] on div "Company Profile" at bounding box center [70, 104] width 79 height 13
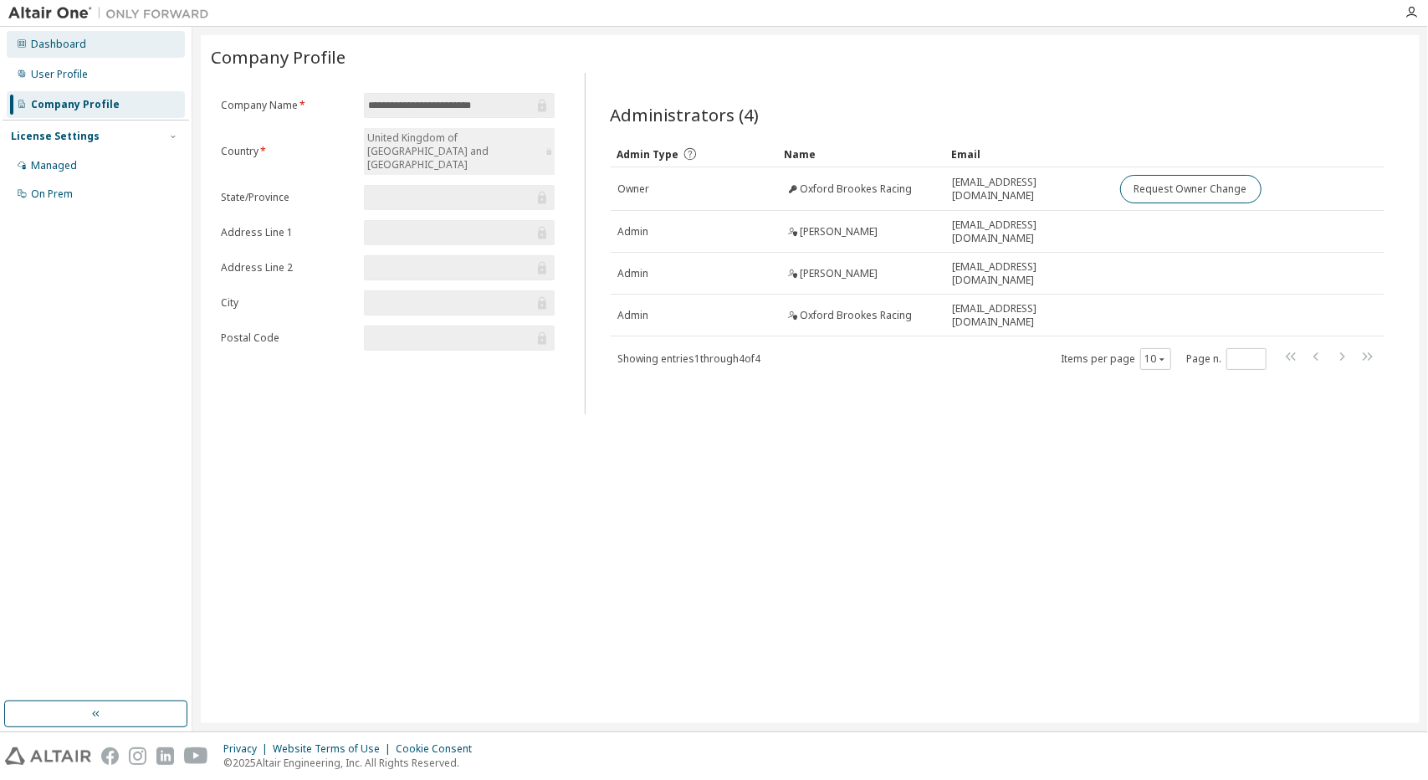
click at [89, 54] on div "Dashboard" at bounding box center [96, 44] width 178 height 27
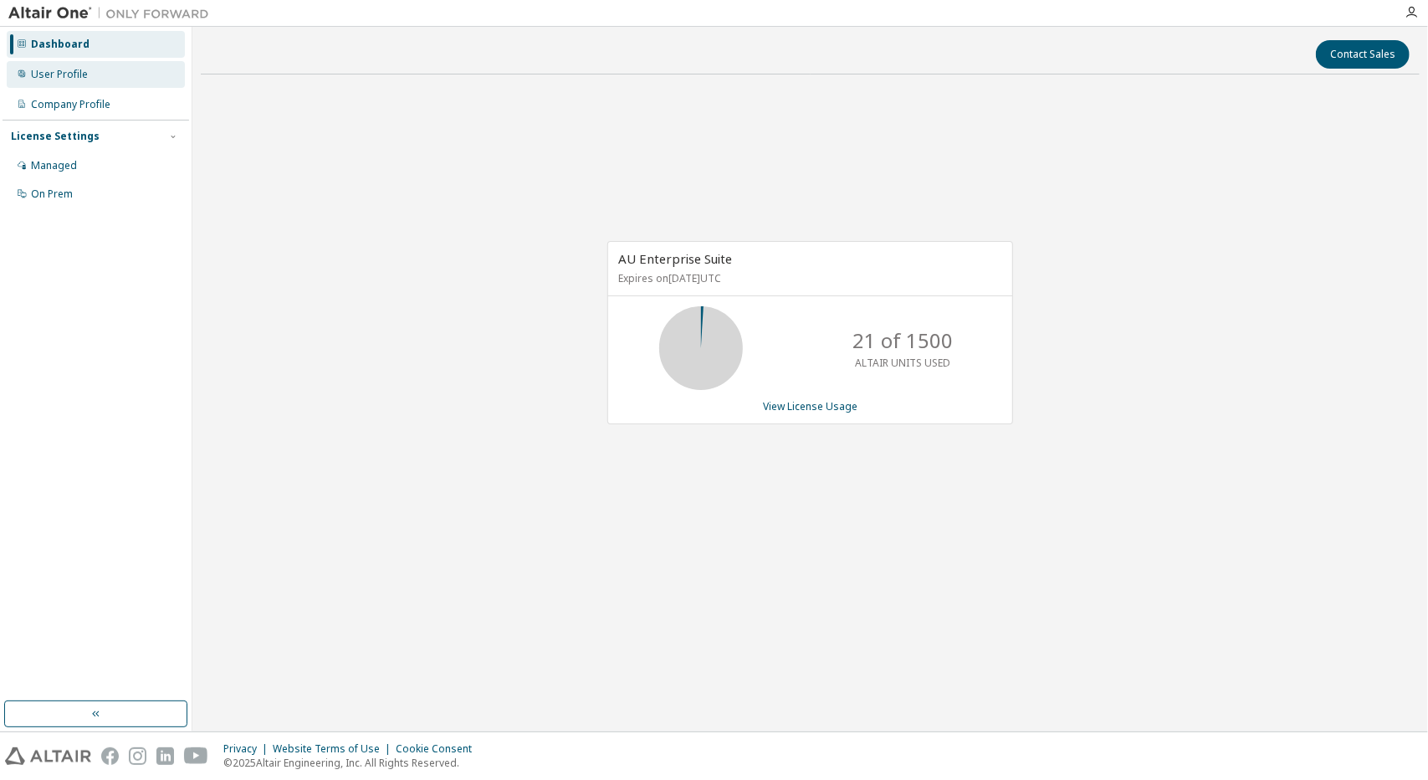
click at [86, 76] on div "User Profile" at bounding box center [96, 74] width 178 height 27
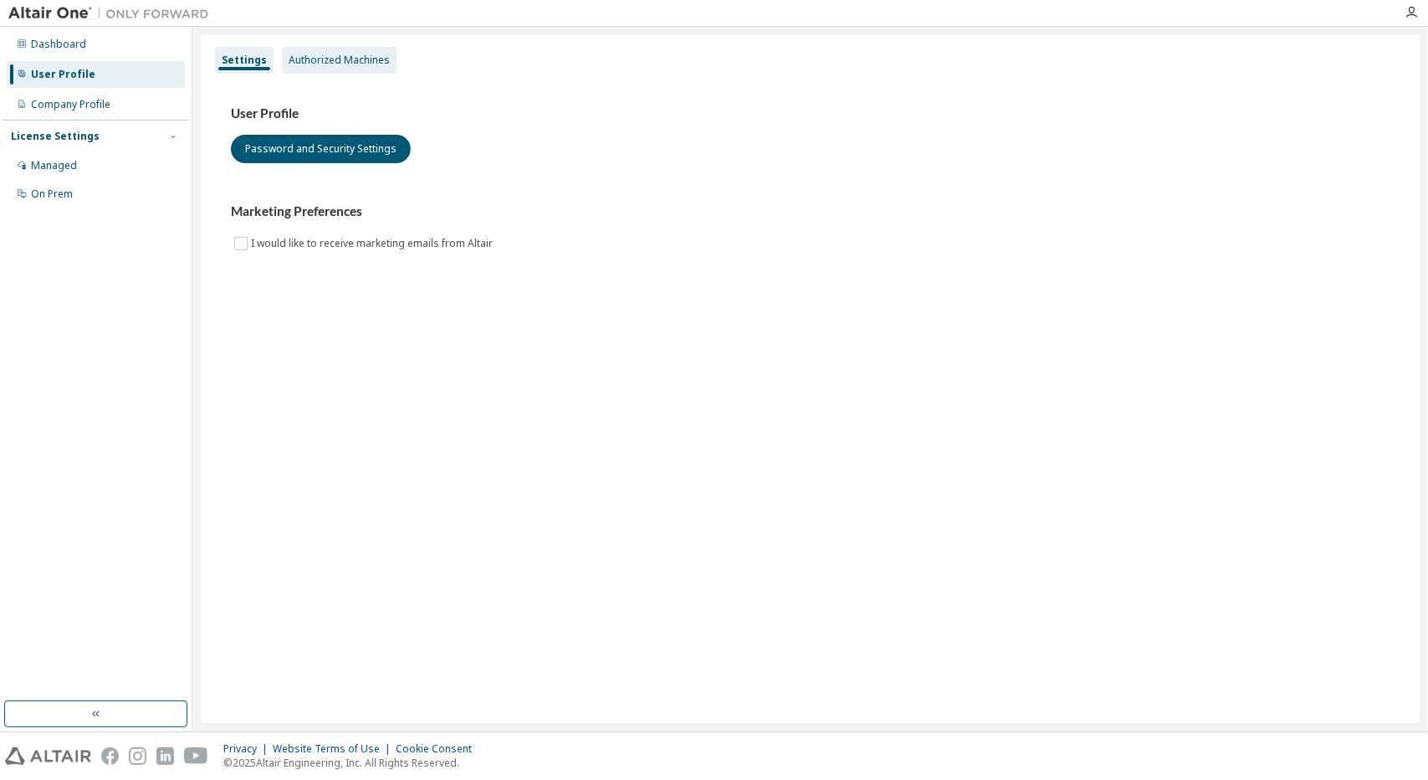
click at [305, 51] on div "Authorized Machines" at bounding box center [339, 60] width 115 height 27
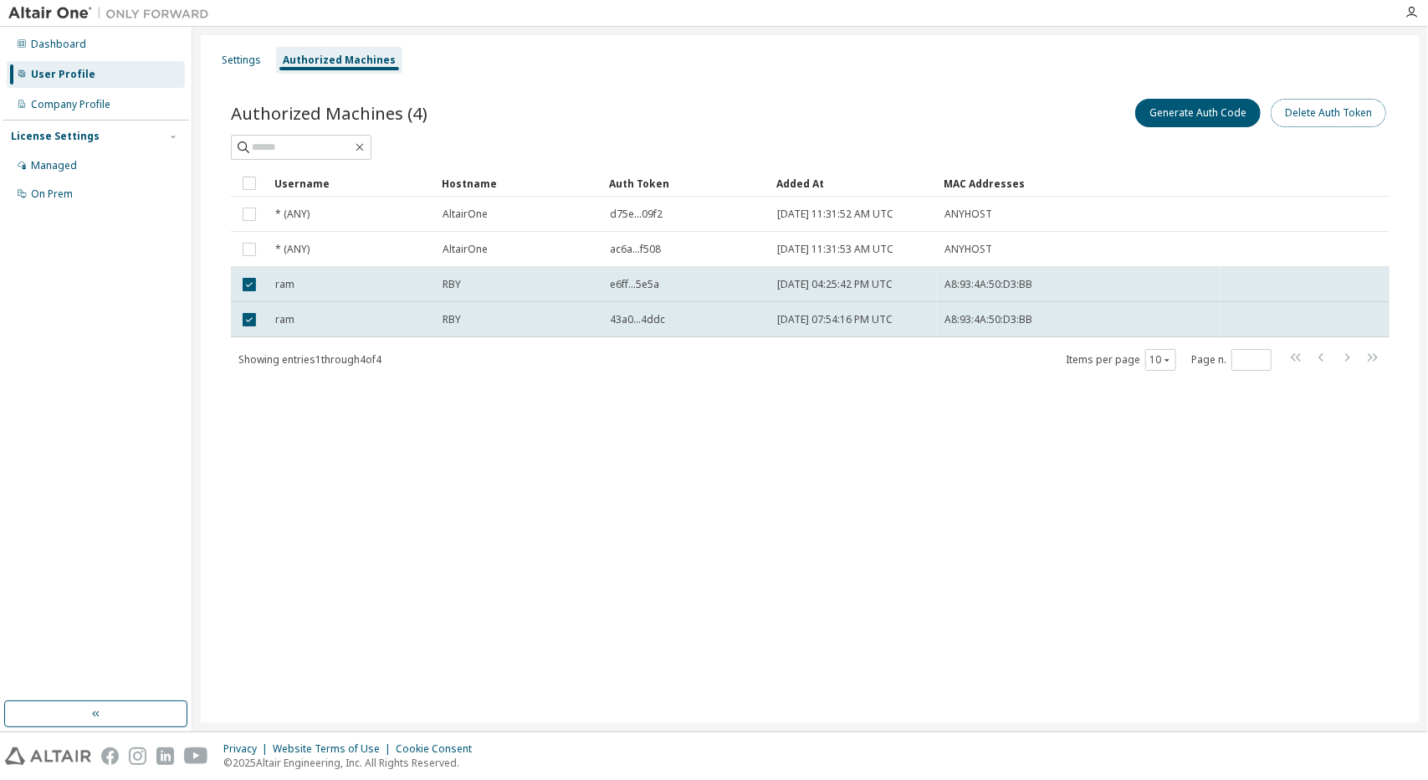
click at [1314, 107] on button "Delete Auth Token" at bounding box center [1328, 113] width 115 height 28
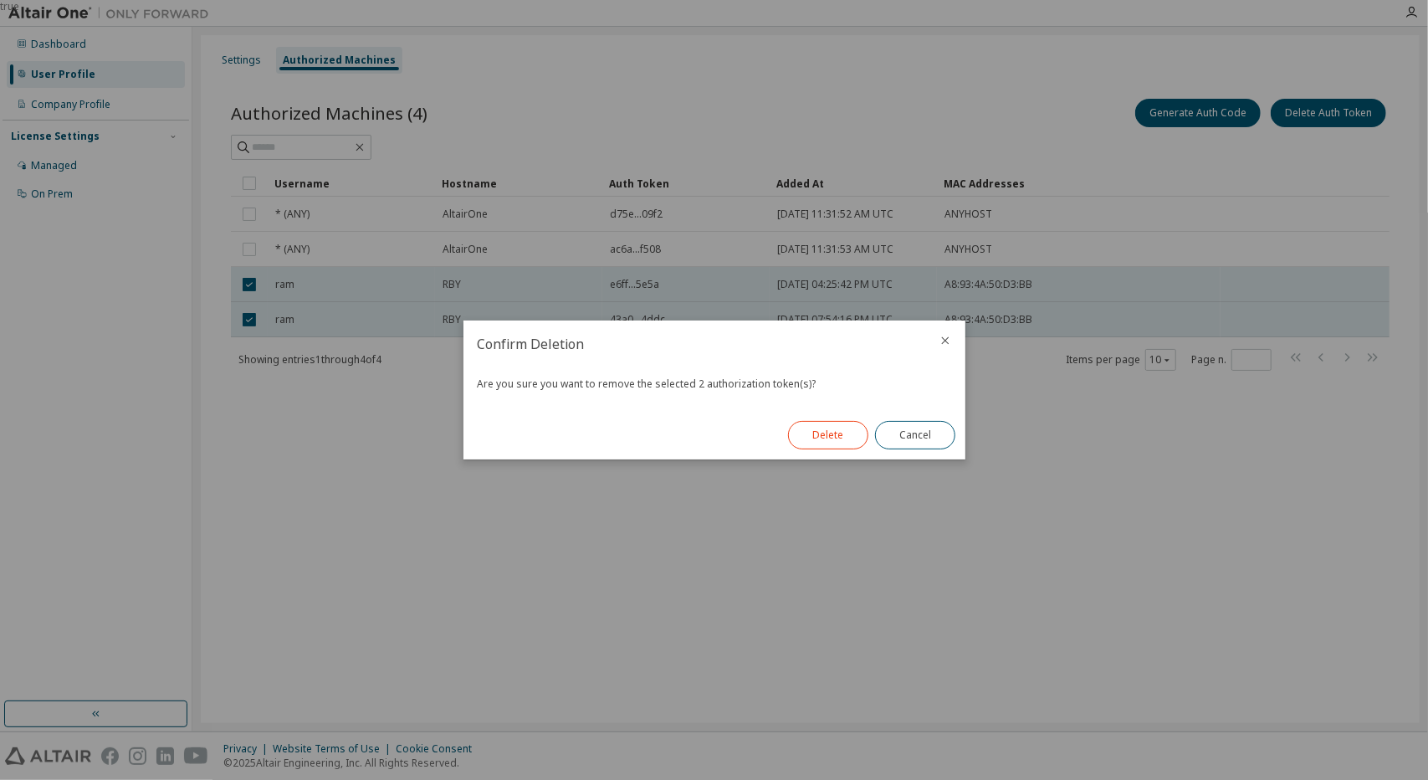
click at [822, 441] on button "Delete" at bounding box center [828, 435] width 80 height 28
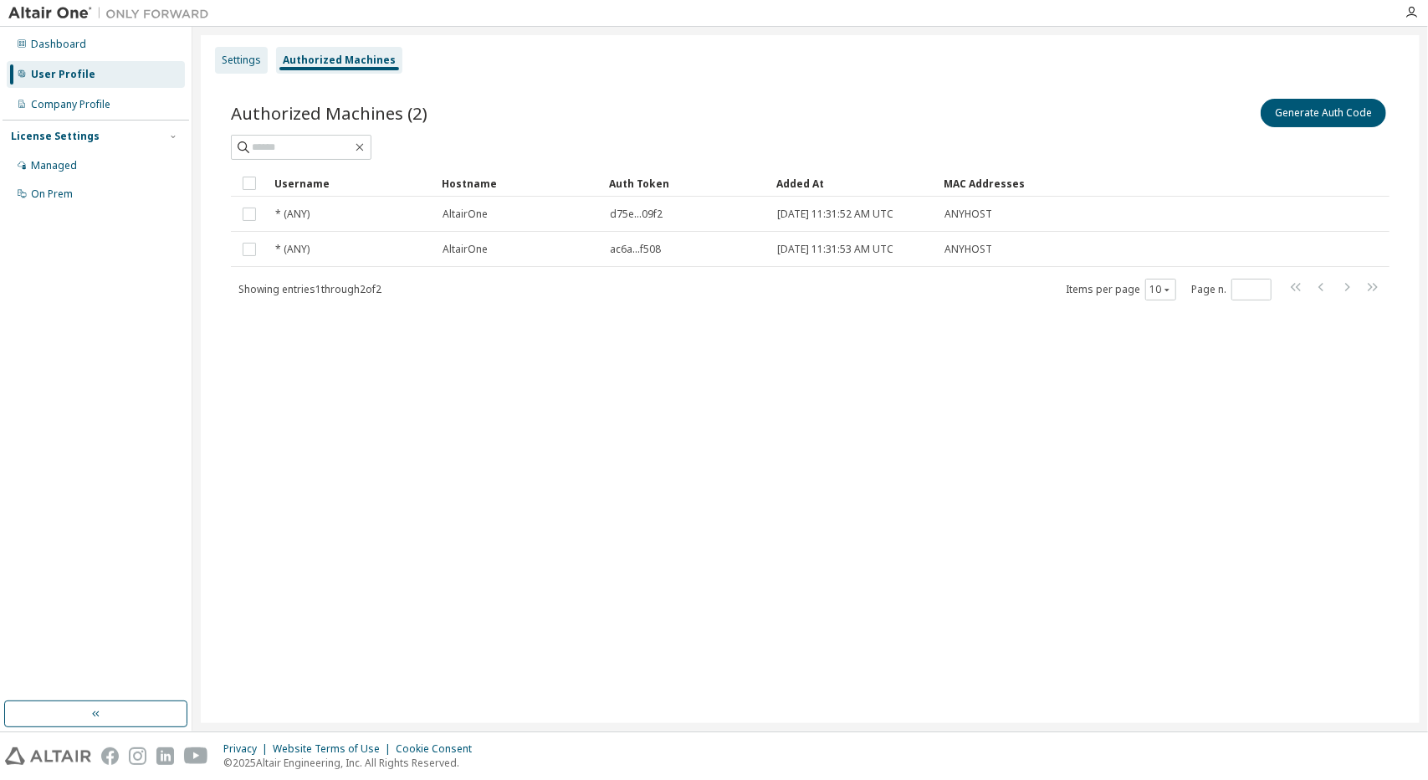
click at [240, 63] on div "Settings" at bounding box center [241, 60] width 39 height 13
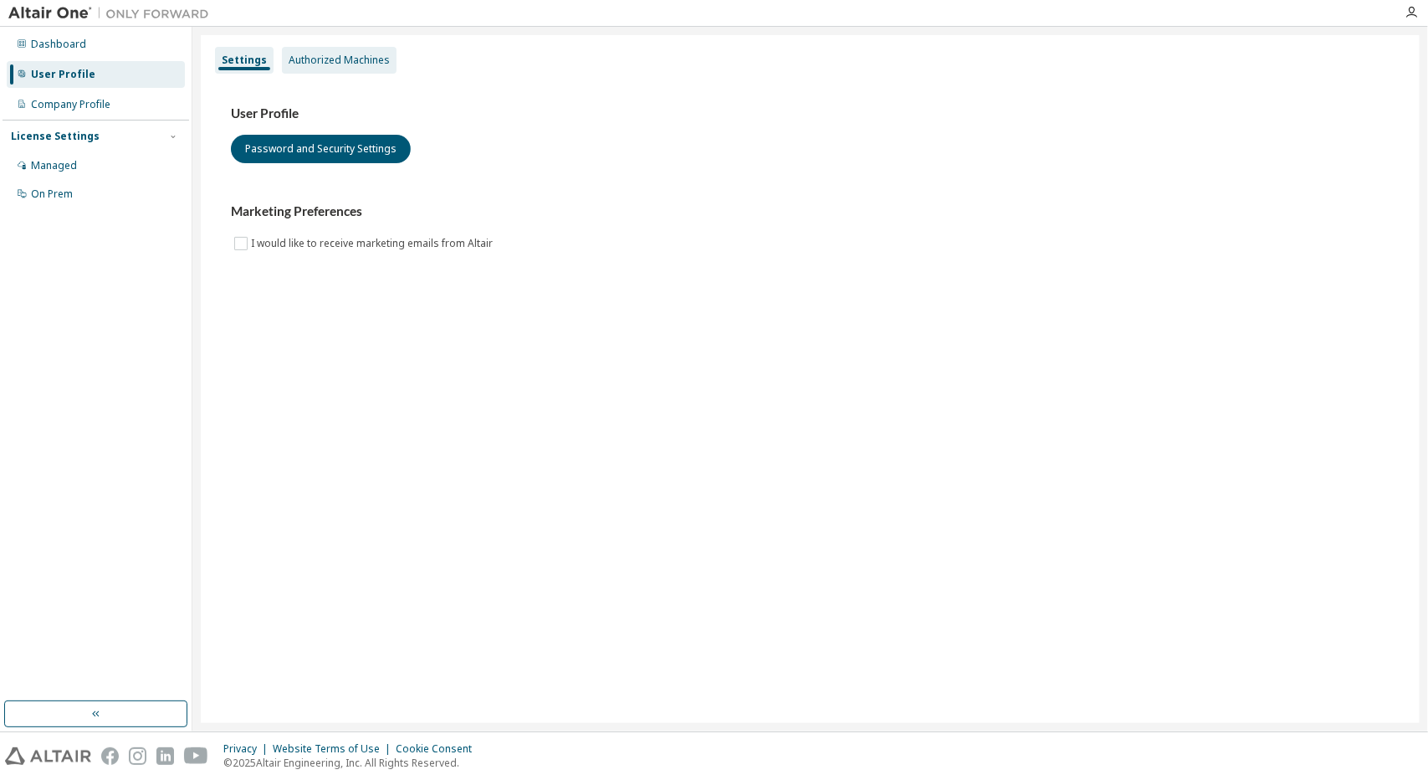
click at [346, 73] on div "Authorized Machines" at bounding box center [339, 60] width 115 height 27
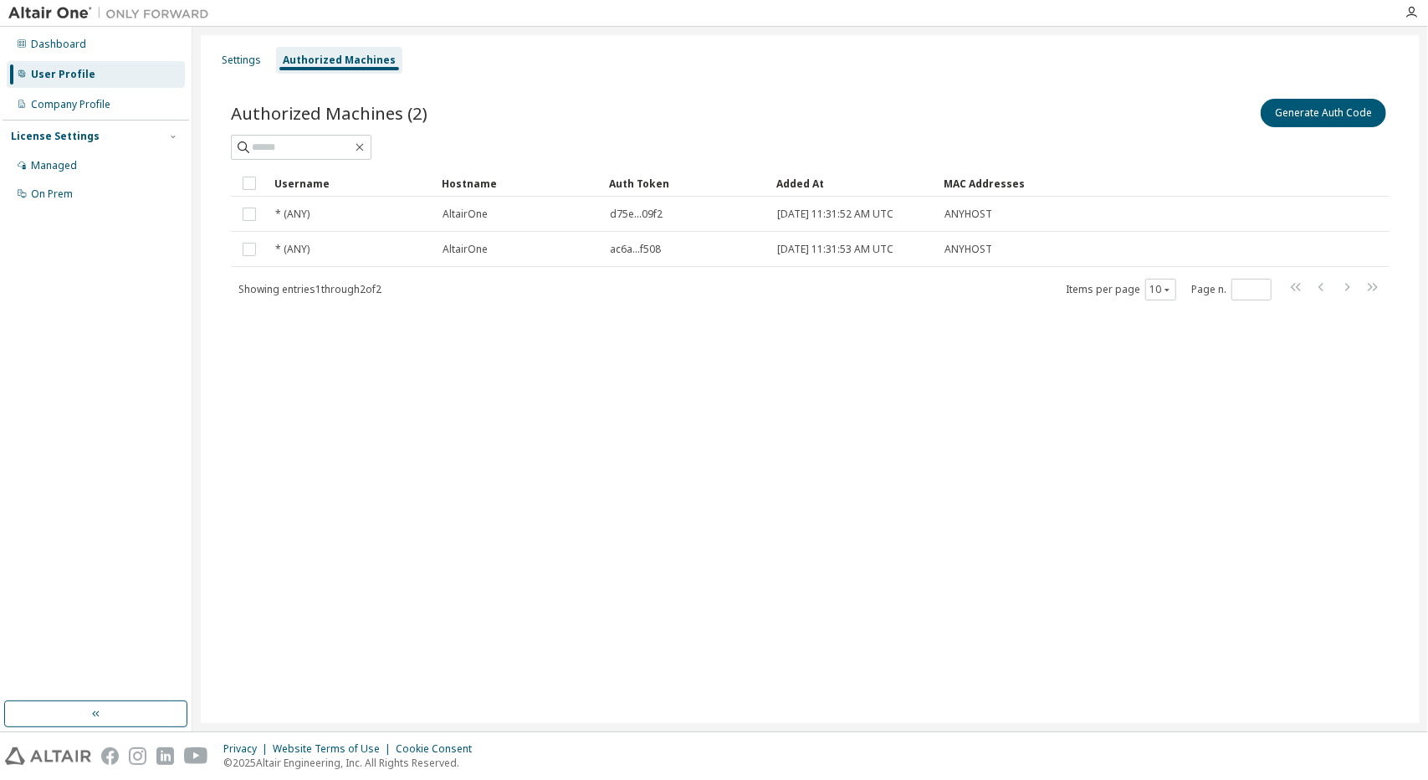
click at [276, 336] on div "Authorized Machines (2) Generate Auth Code Clear Load Save Save As Field Operat…" at bounding box center [810, 209] width 1199 height 269
click at [263, 69] on div "Settings" at bounding box center [241, 60] width 53 height 27
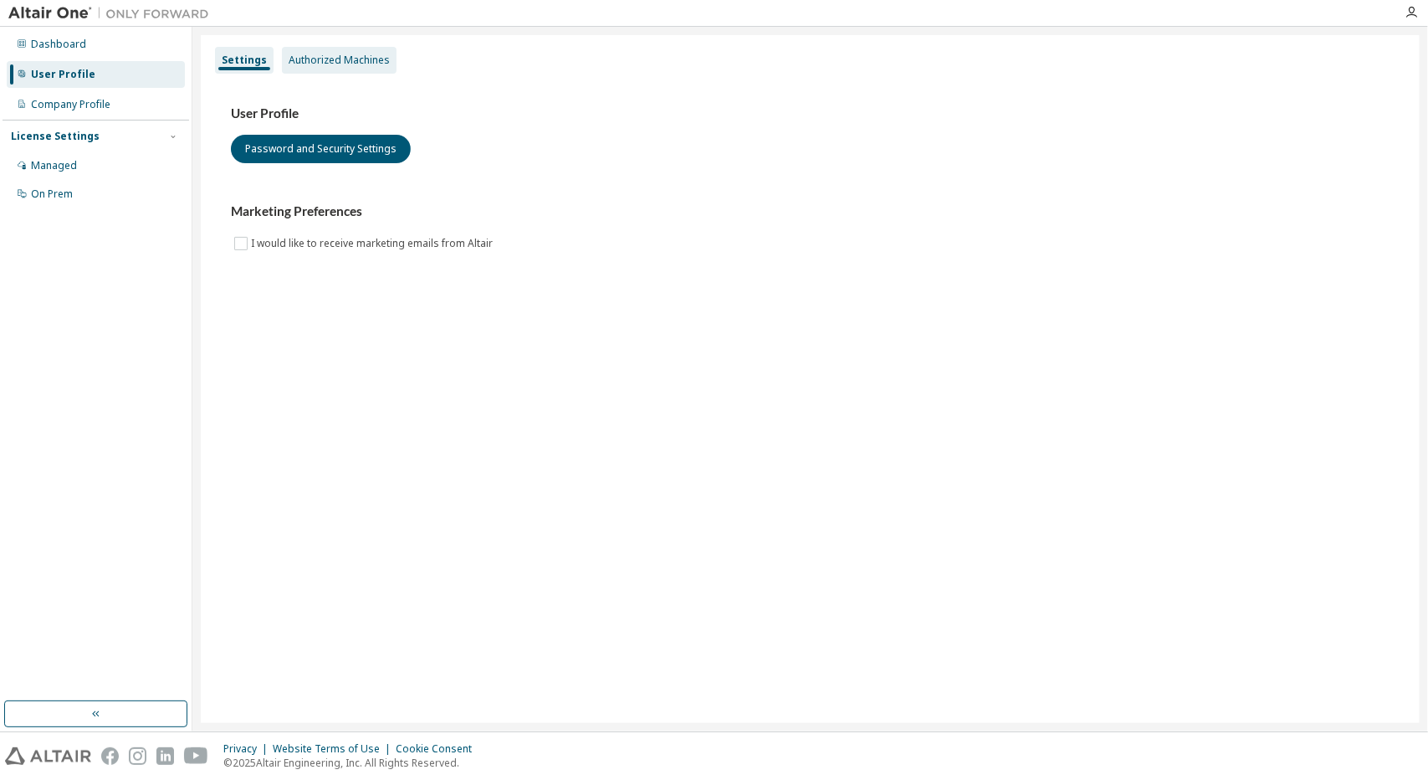
click at [326, 64] on div "Authorized Machines" at bounding box center [339, 60] width 101 height 13
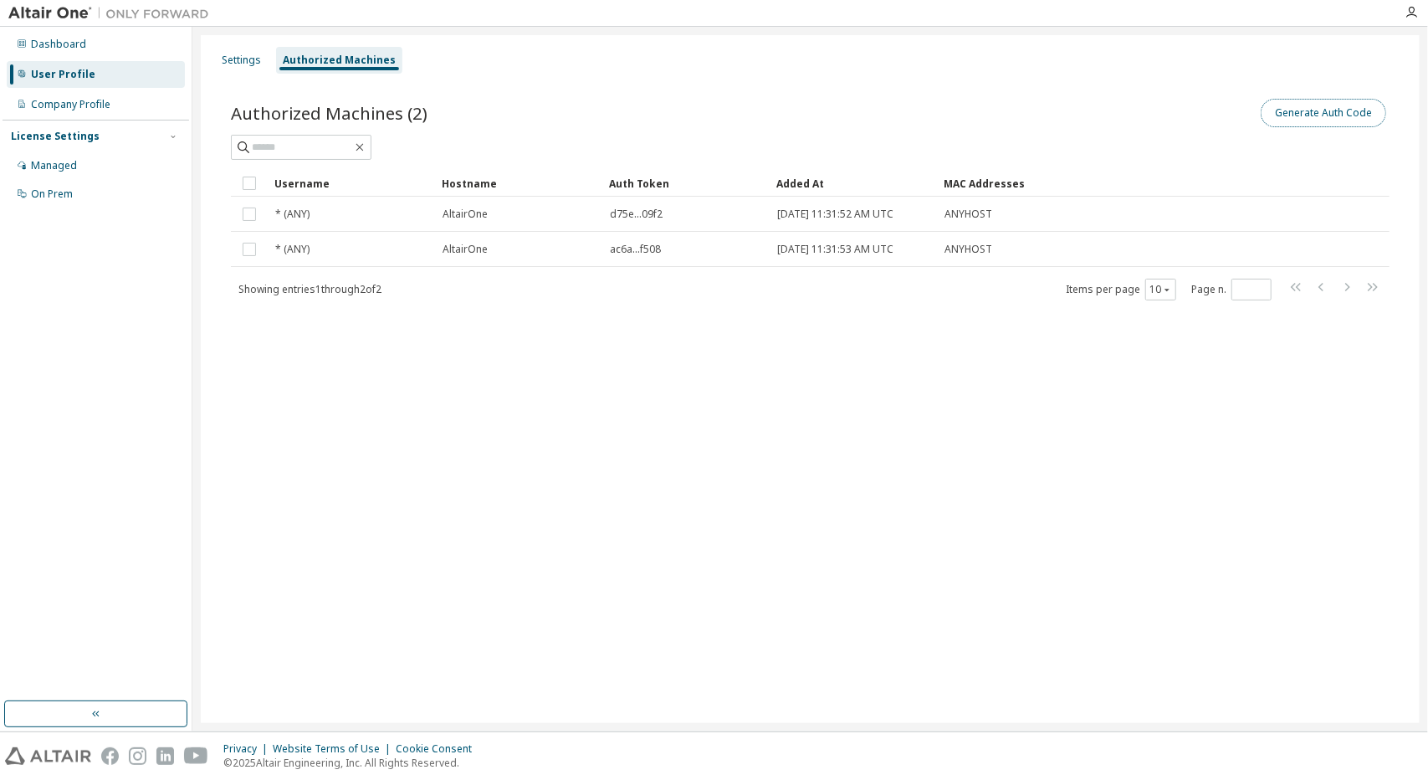
click at [1312, 119] on button "Generate Auth Code" at bounding box center [1324, 113] width 126 height 28
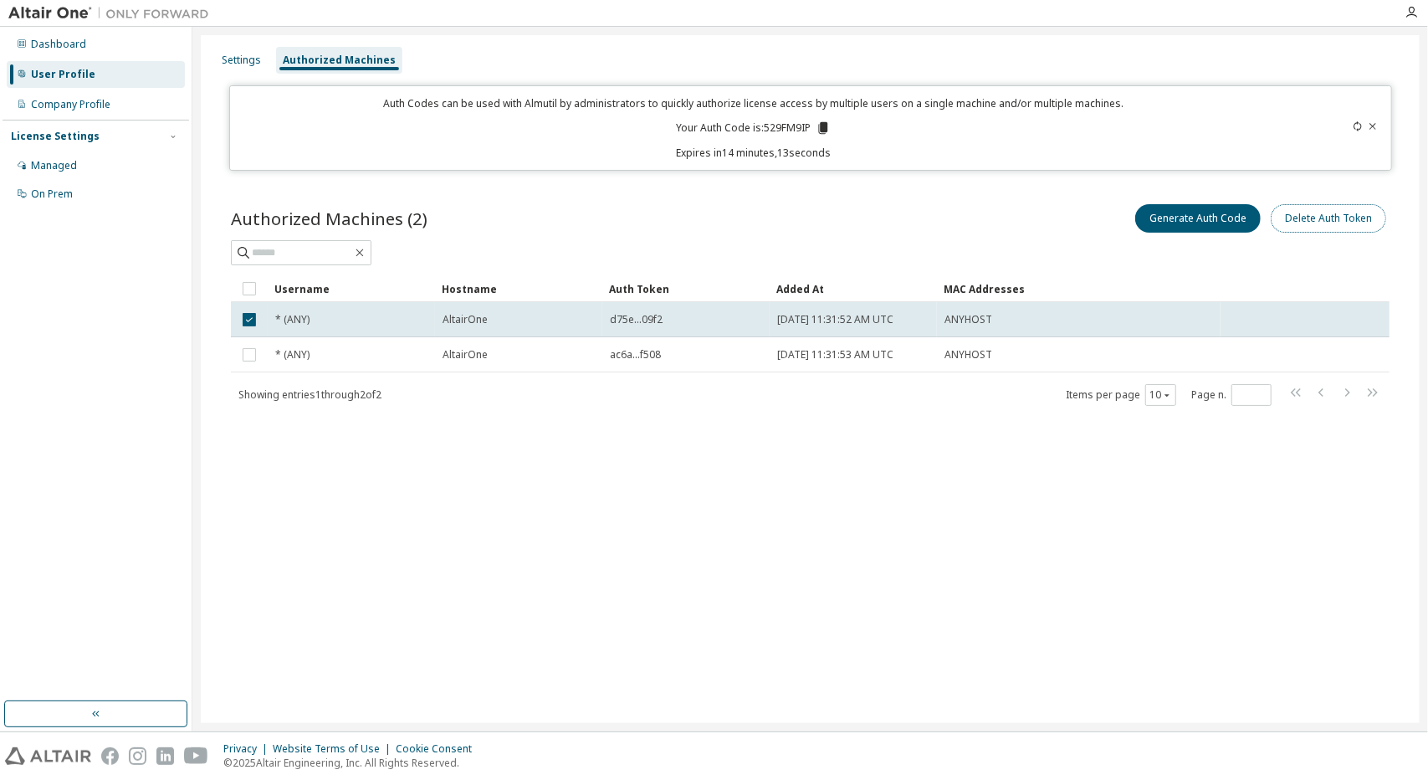
click at [1308, 215] on button "Delete Auth Token" at bounding box center [1328, 218] width 115 height 28
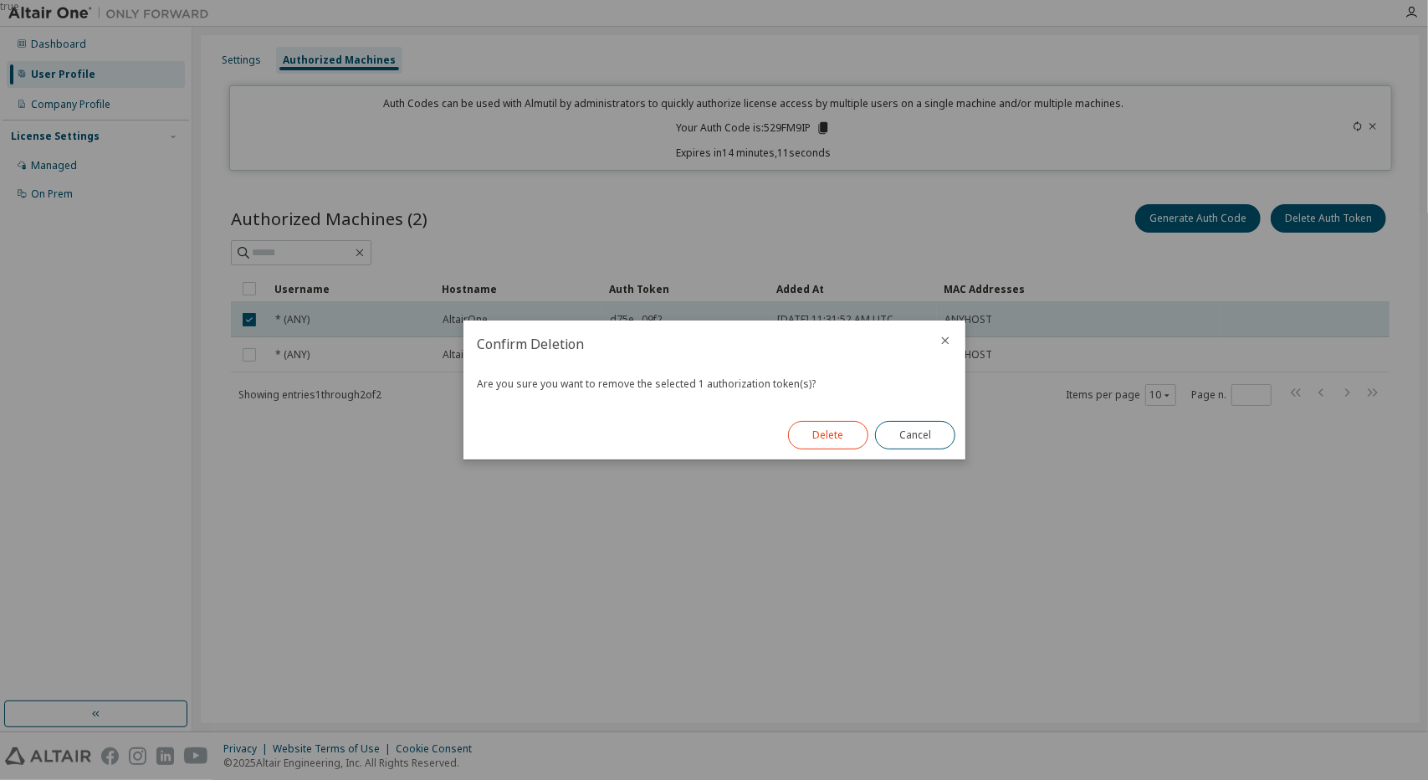
click at [836, 438] on button "Delete" at bounding box center [828, 435] width 80 height 28
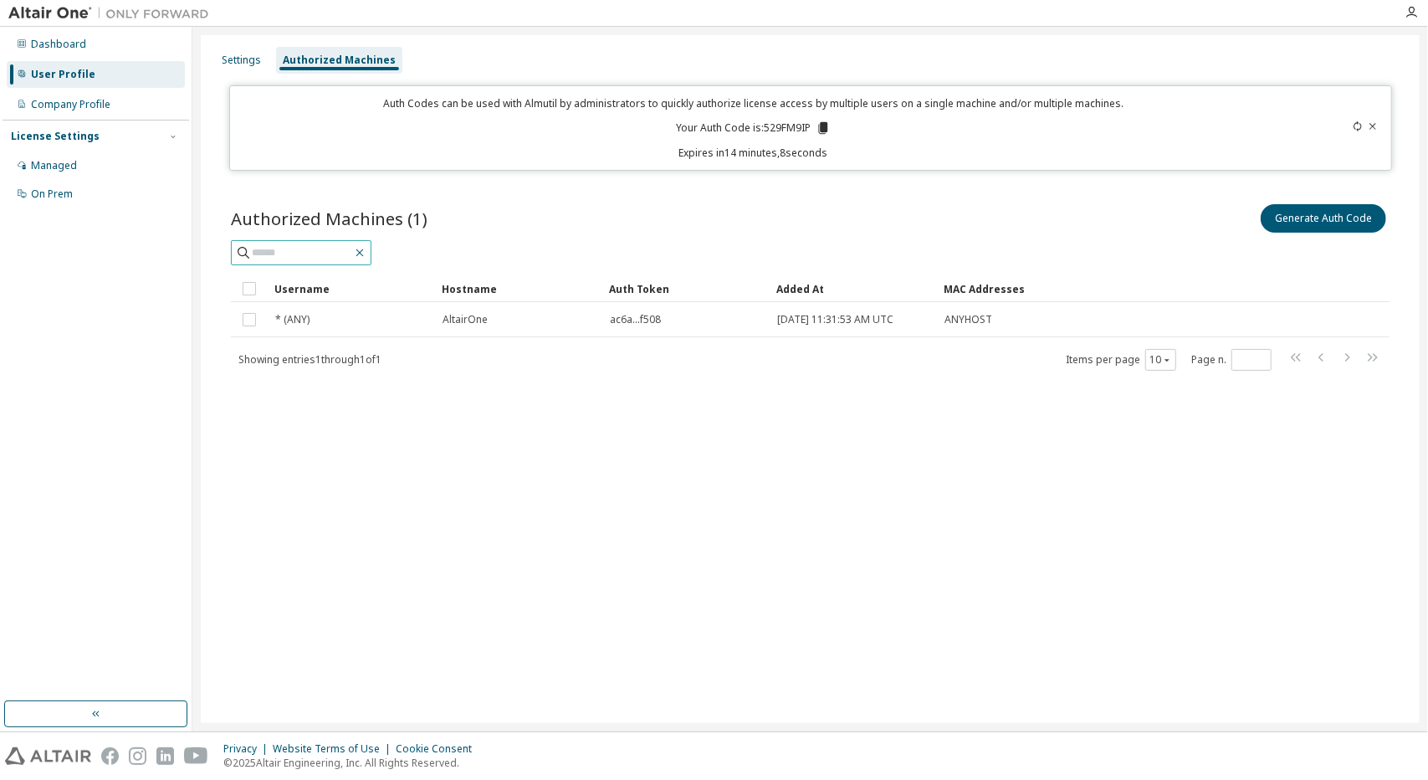
click at [366, 247] on icon "button" at bounding box center [359, 252] width 13 height 13
click at [462, 407] on div "Authorized Machines (1) Generate Auth Code Clear Load Save Save As Field Operat…" at bounding box center [810, 298] width 1199 height 234
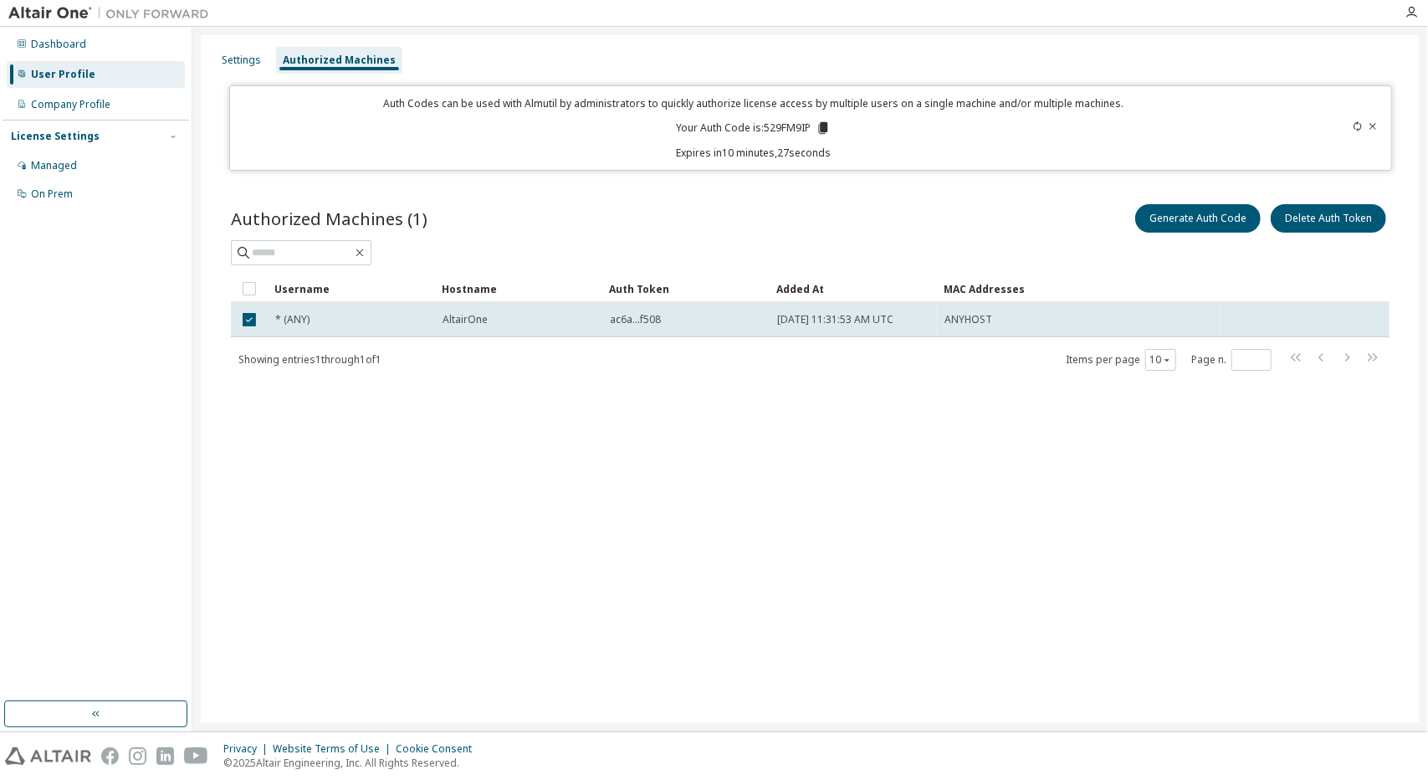
click at [612, 455] on div "Settings Authorized Machines Auth Codes can be used with Almutil by administrat…" at bounding box center [810, 379] width 1219 height 688
